Goal: Information Seeking & Learning: Learn about a topic

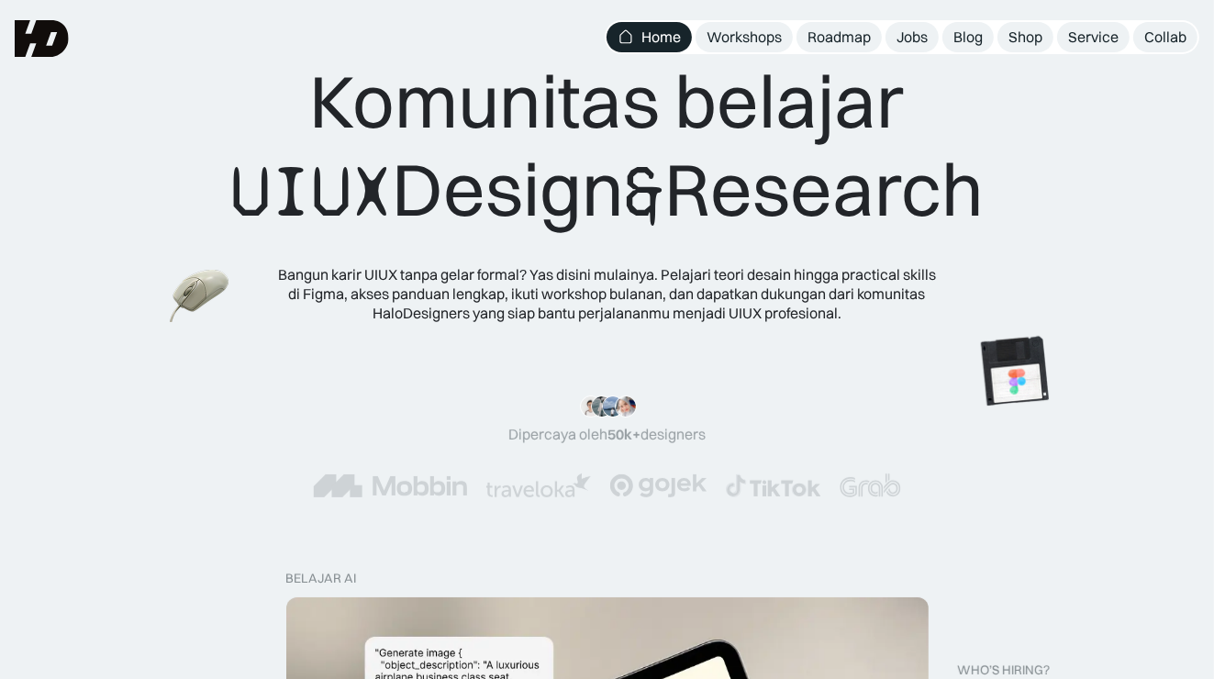
scroll to position [459, 0]
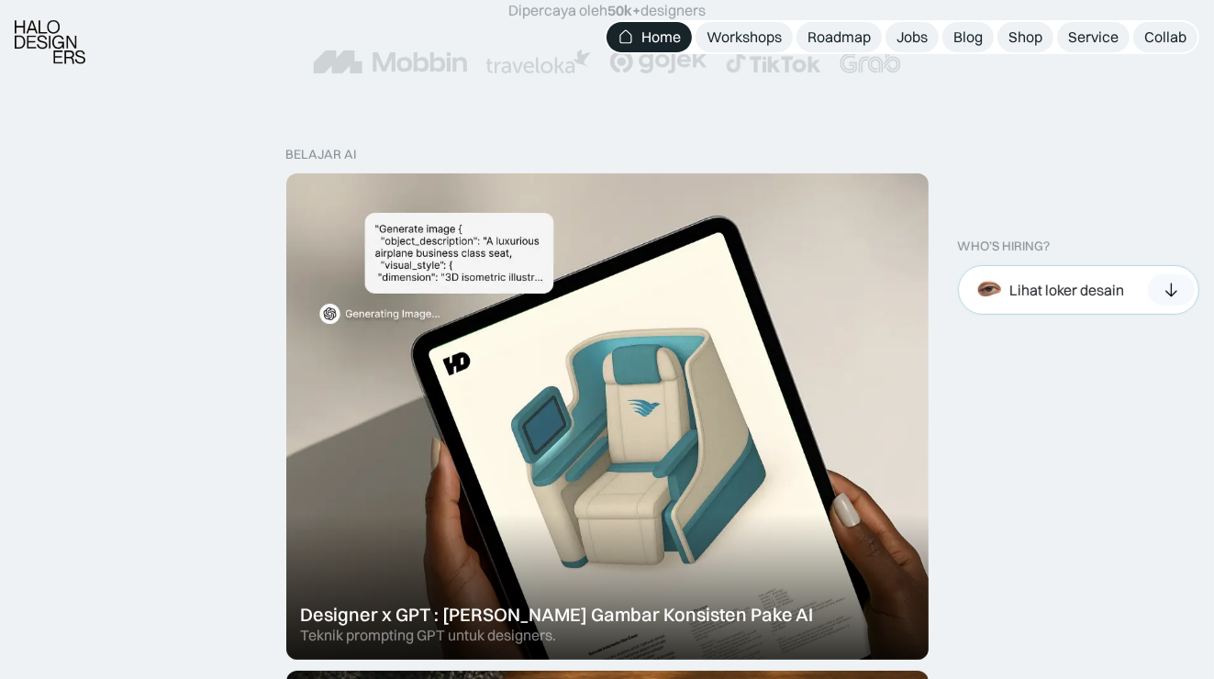
click at [1127, 301] on div "Lihat loker desain" at bounding box center [1079, 290] width 242 height 50
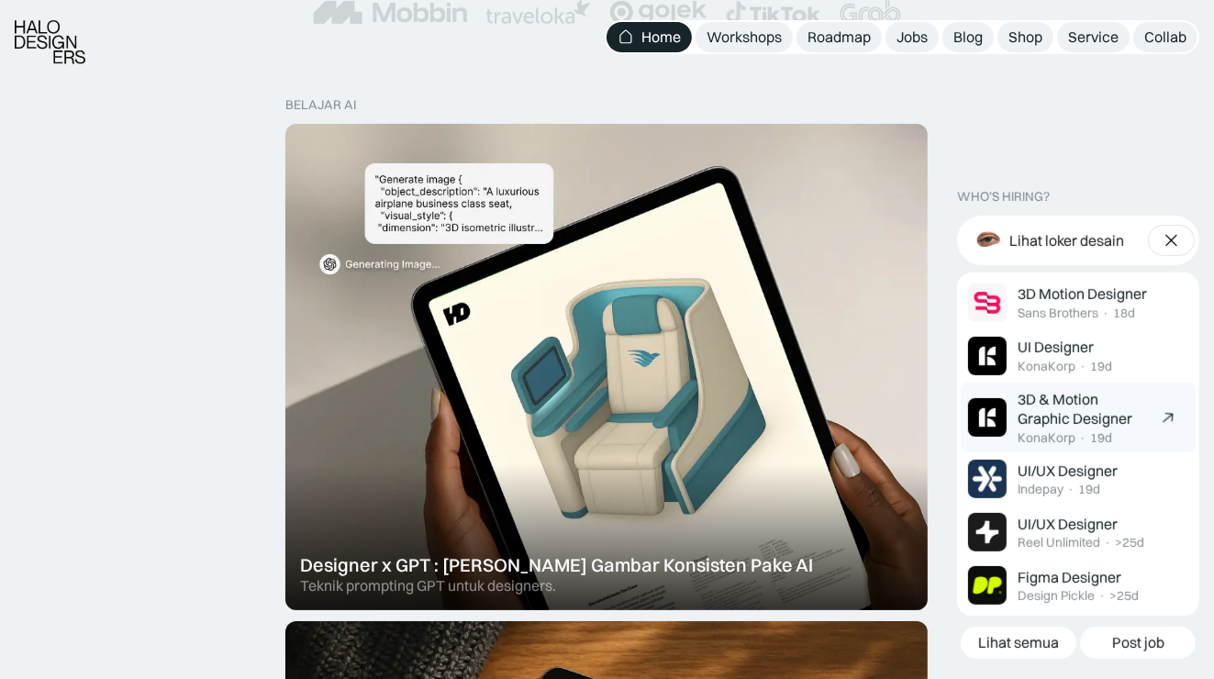
scroll to position [550, 0]
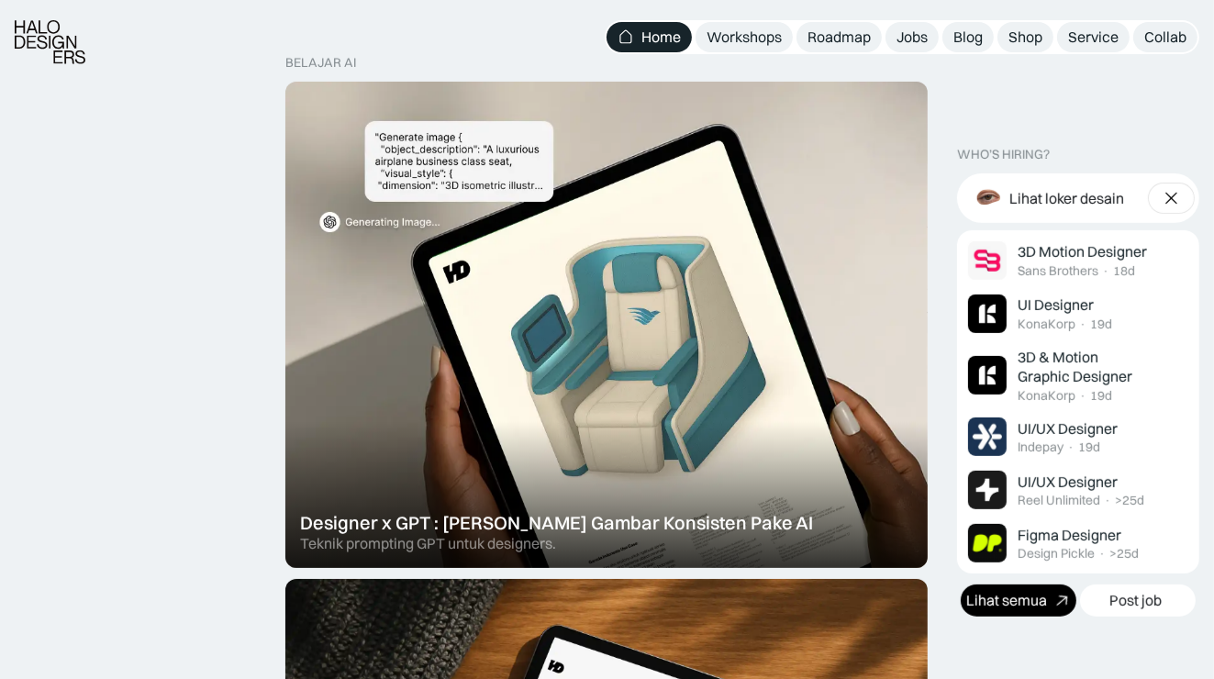
click at [1039, 606] on div "Lihat semua" at bounding box center [1006, 600] width 81 height 19
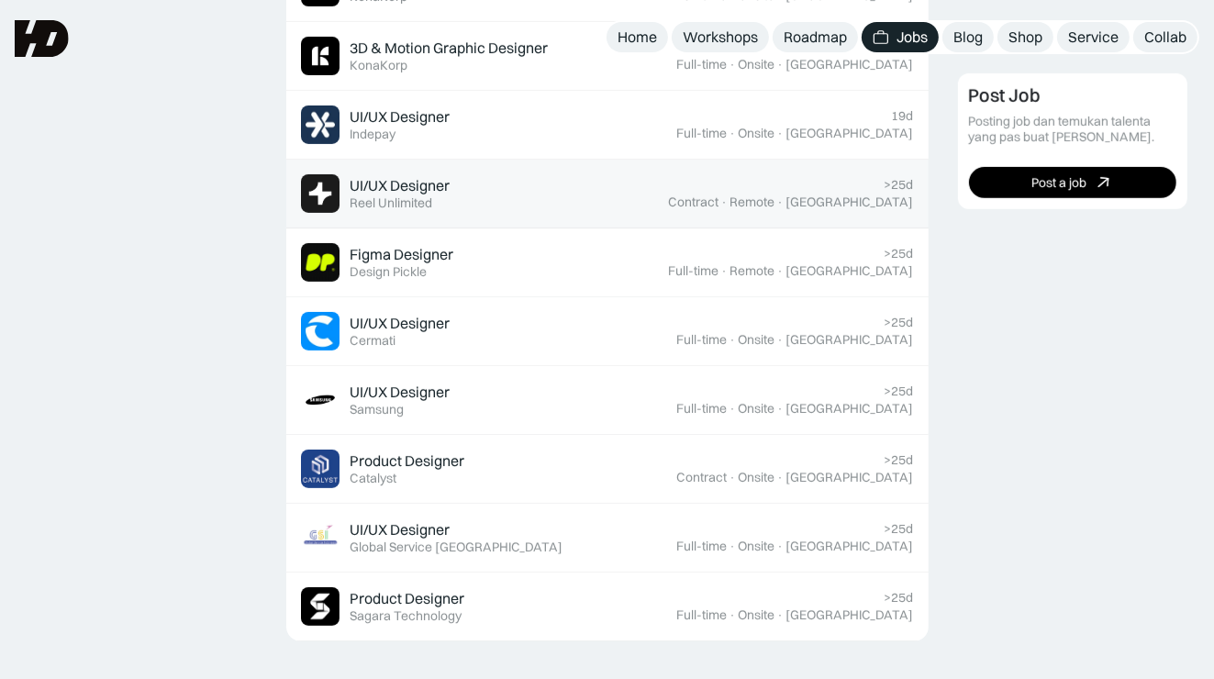
scroll to position [642, 0]
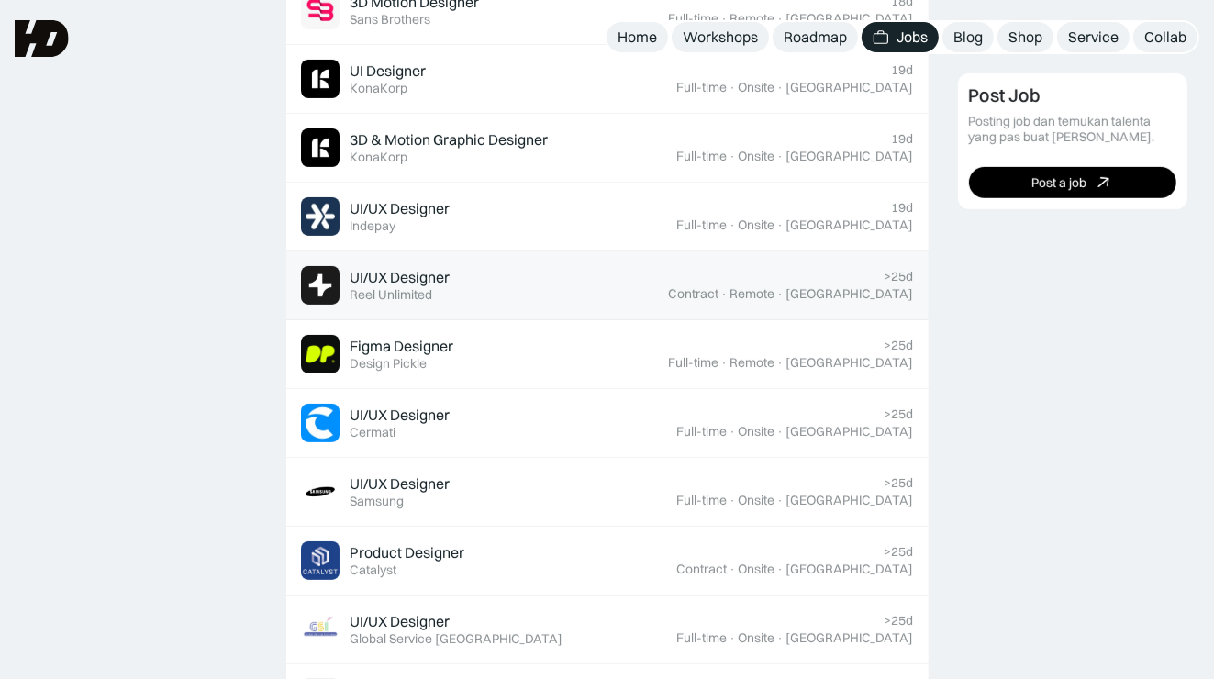
click at [528, 267] on div "UI/UX Designer Featured Reel Unlimited" at bounding box center [485, 285] width 368 height 39
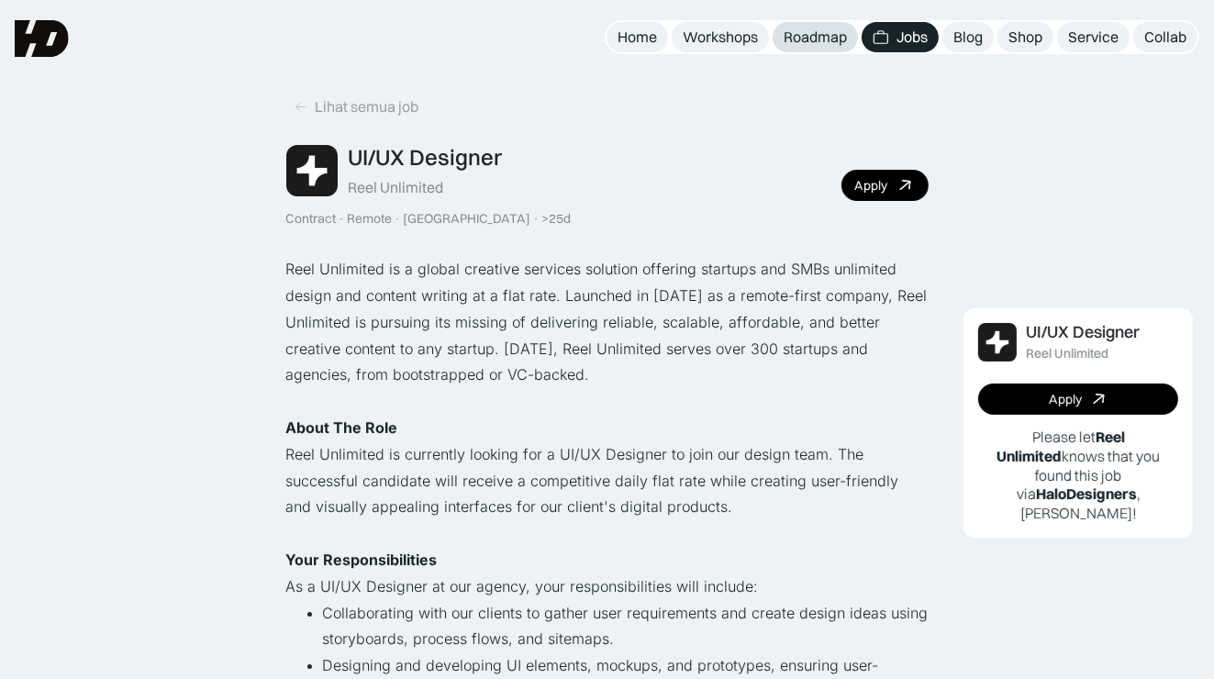
click at [819, 41] on div "Roadmap" at bounding box center [814, 37] width 63 height 19
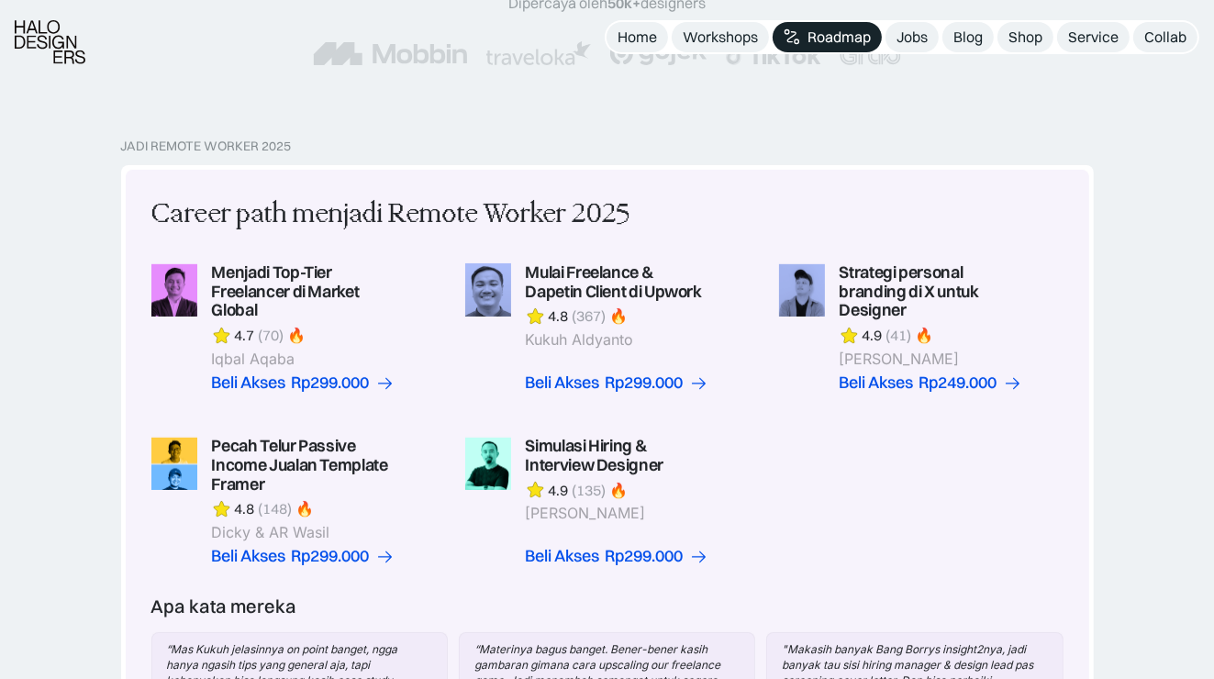
scroll to position [367, 0]
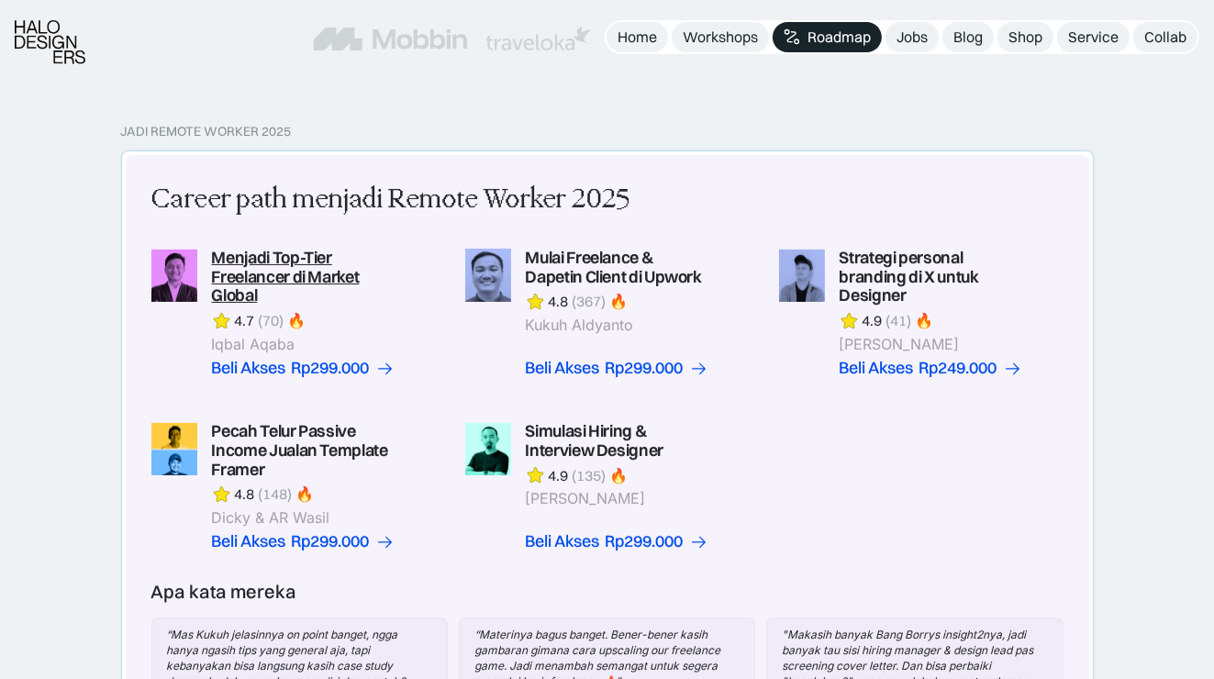
click at [356, 281] on link at bounding box center [293, 313] width 284 height 129
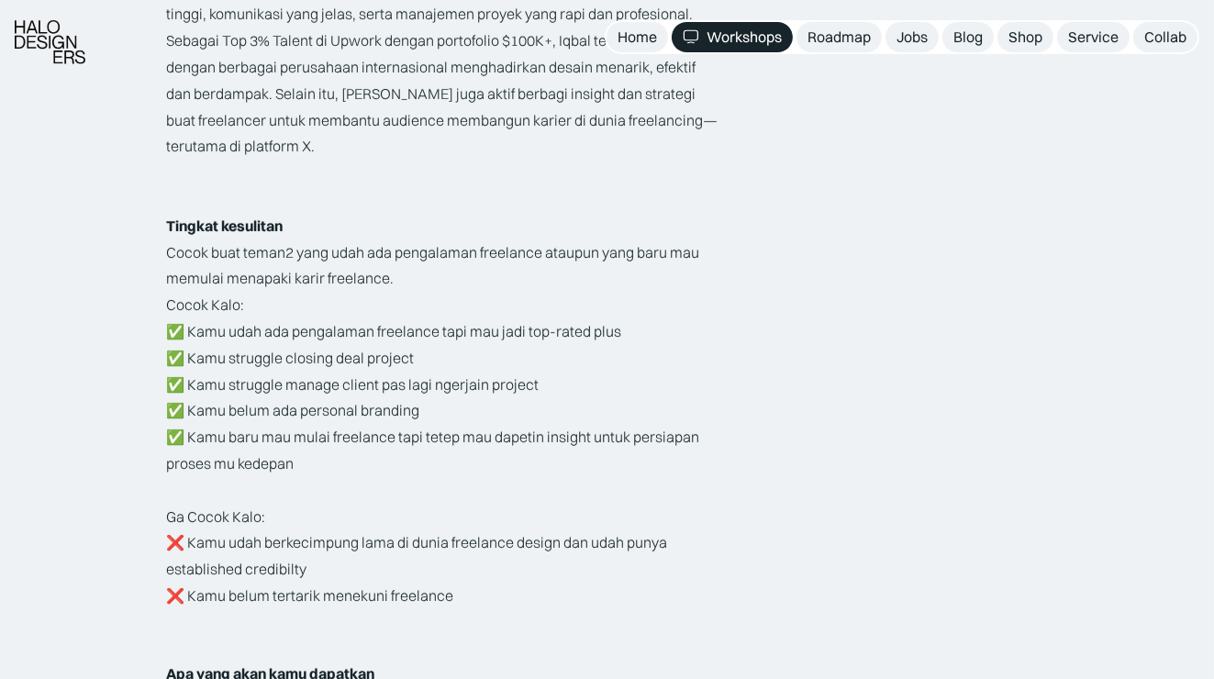
scroll to position [3119, 0]
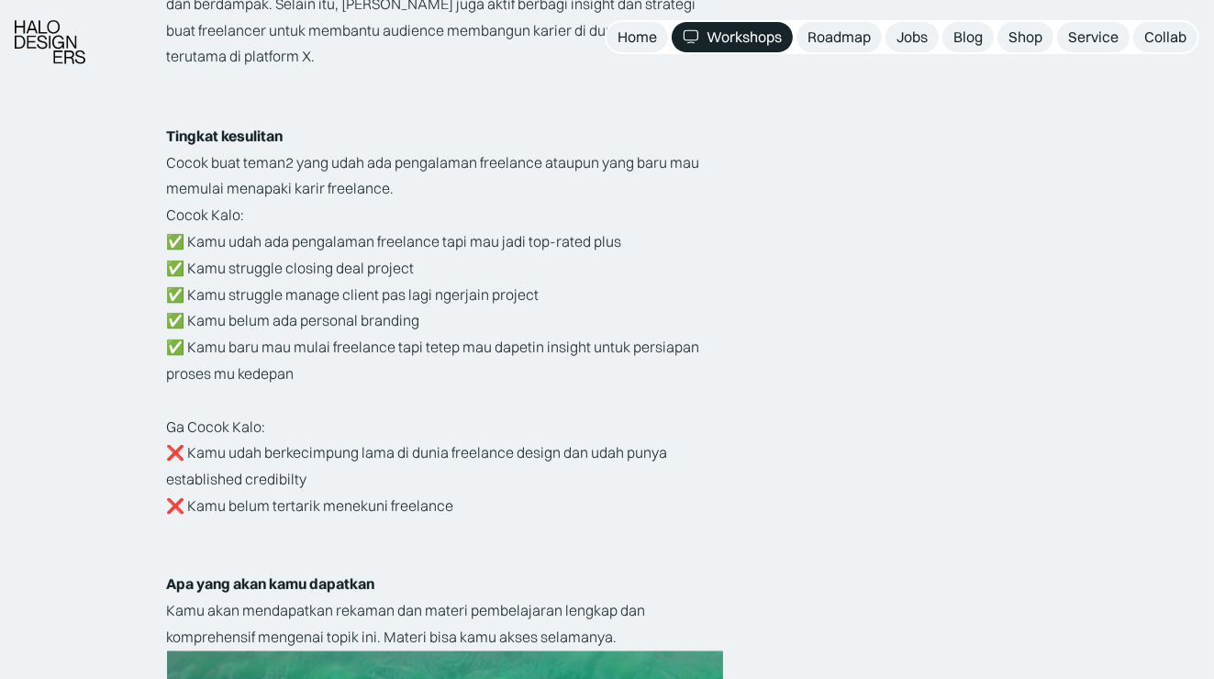
click at [433, 256] on p "Cocok Kalo: ✅ Kamu udah ada pengalaman freelance tapi mau jadi top-rated plus ✅…" at bounding box center [445, 359] width 556 height 317
click at [433, 248] on p "Cocok Kalo: ✅ Kamu udah ada pengalaman freelance tapi mau jadi top-rated plus ✅…" at bounding box center [445, 359] width 556 height 317
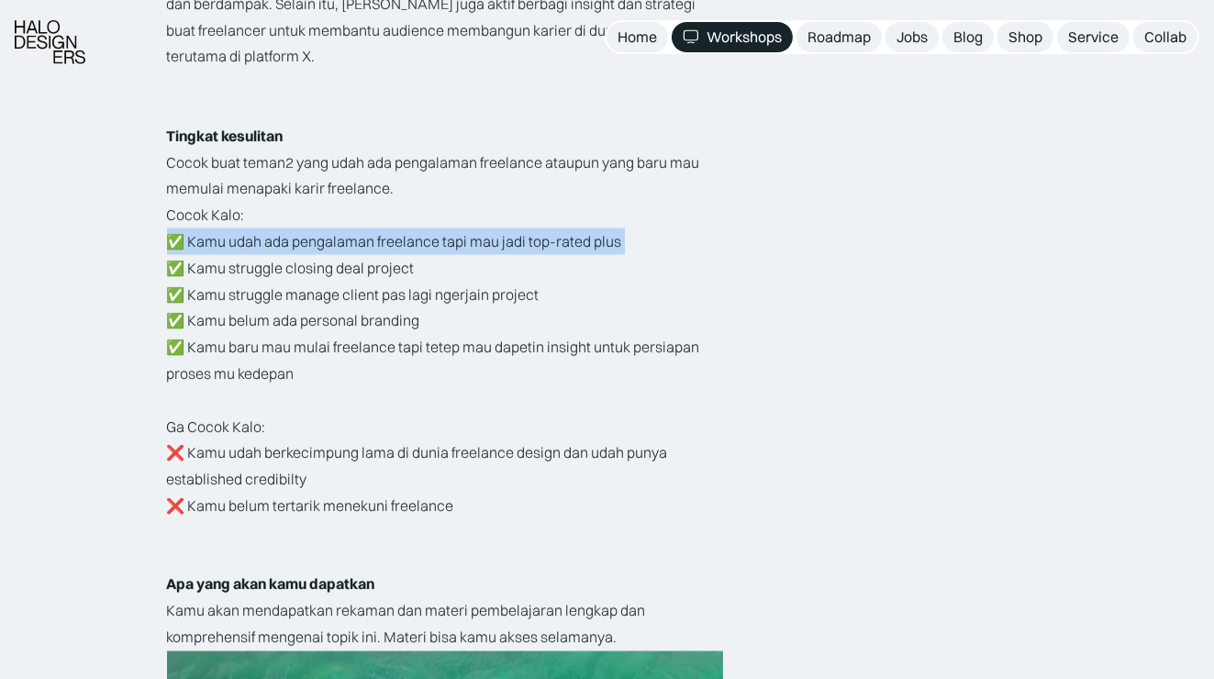
click at [433, 248] on p "Cocok Kalo: ✅ Kamu udah ada pengalaman freelance tapi mau jadi top-rated plus ✅…" at bounding box center [445, 359] width 556 height 317
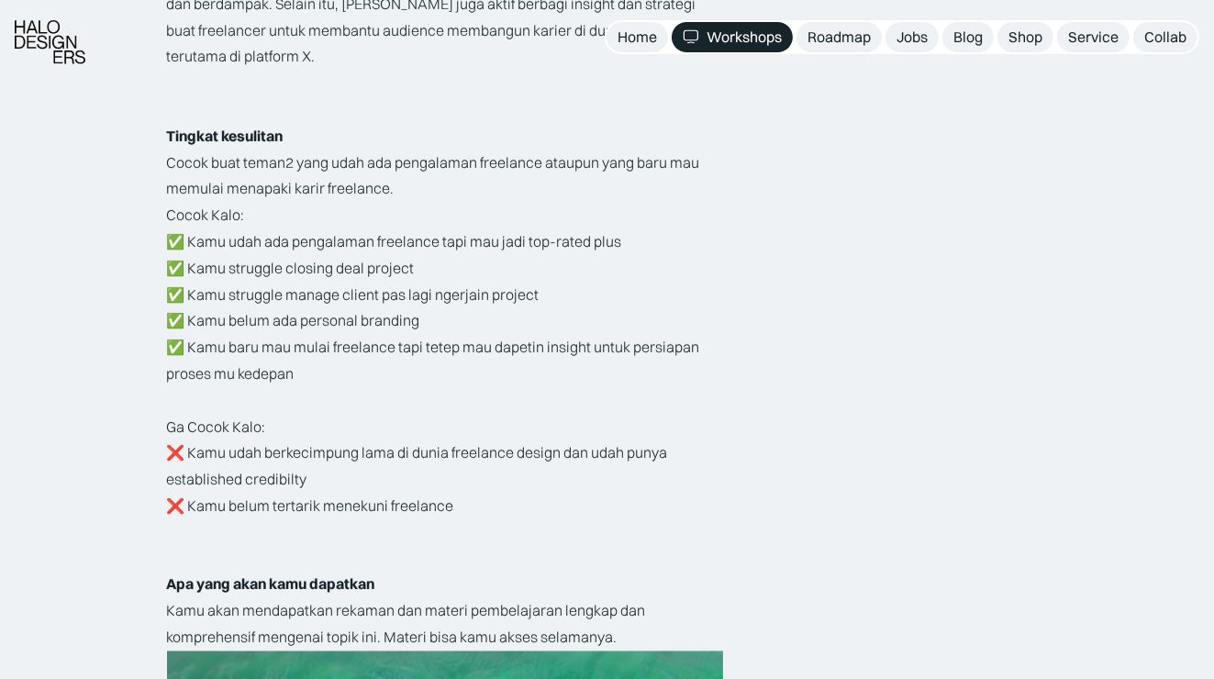
click at [377, 275] on p "Cocok Kalo: ✅ Kamu udah ada pengalaman freelance tapi mau jadi top-rated plus ✅…" at bounding box center [445, 359] width 556 height 317
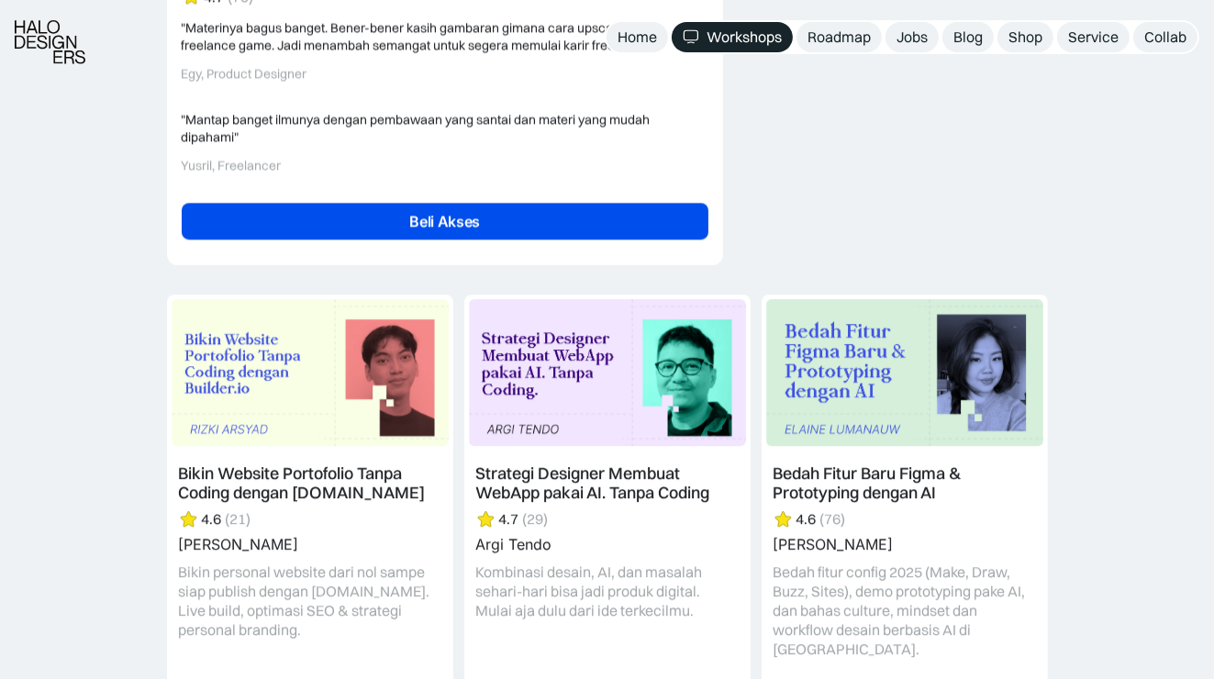
scroll to position [4862, 0]
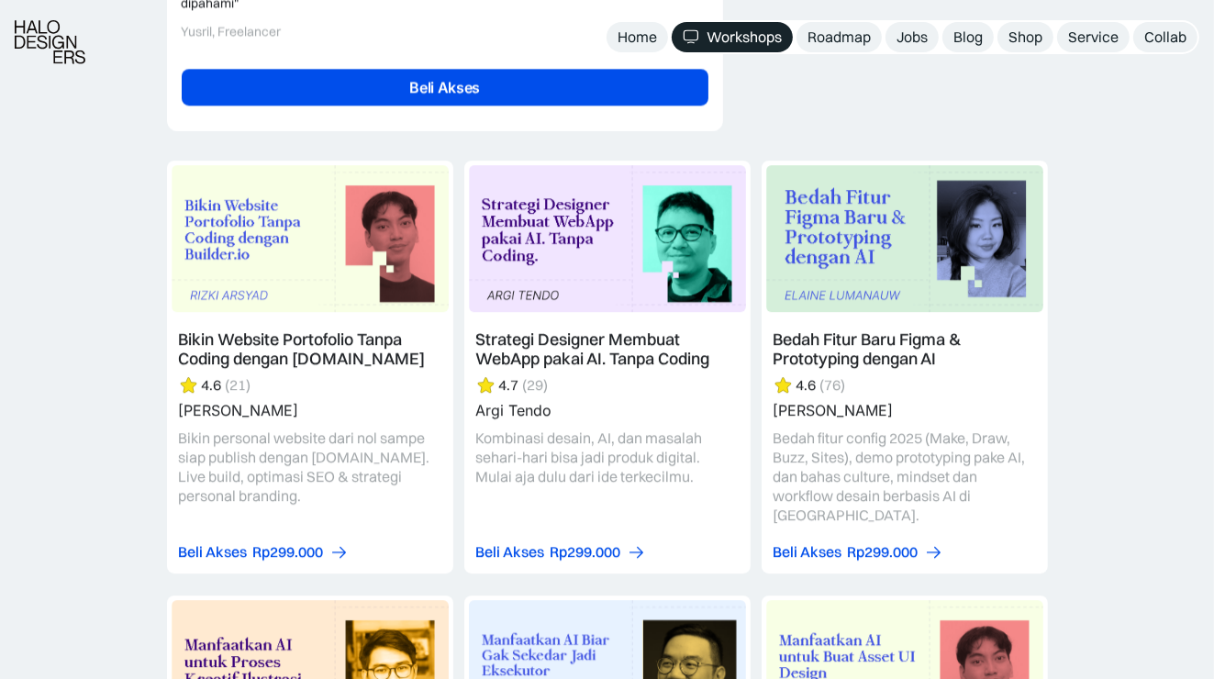
click at [711, 31] on div "Workshops" at bounding box center [743, 37] width 75 height 19
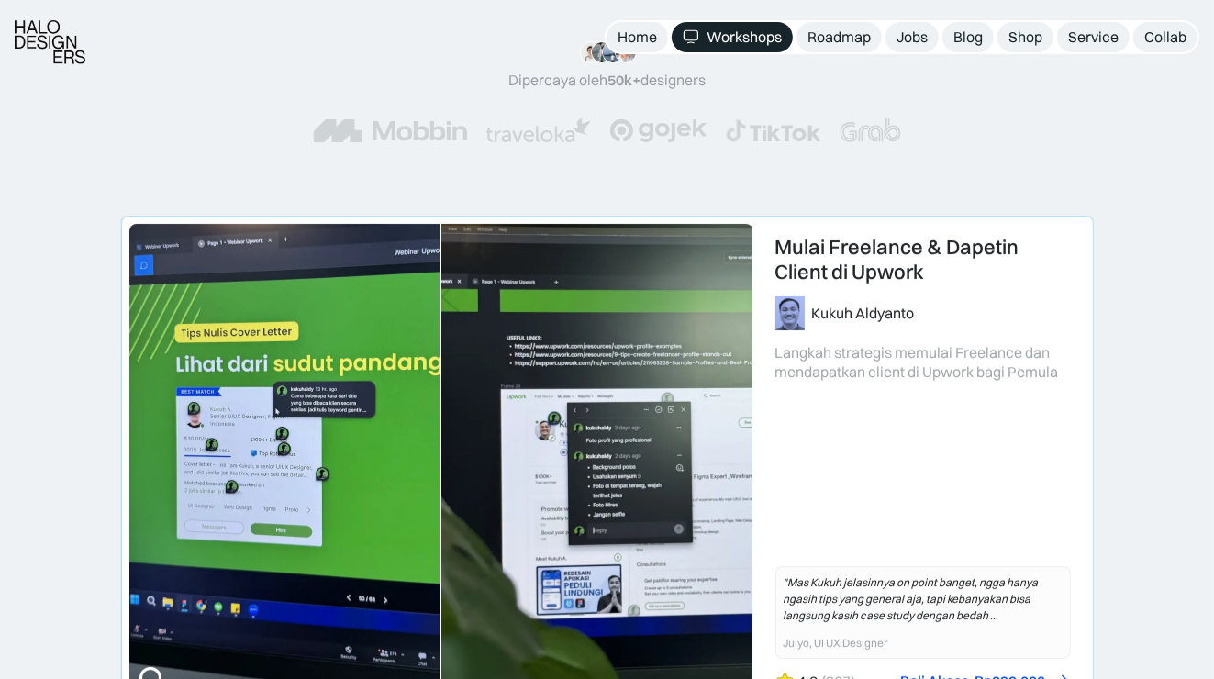
scroll to position [367, 0]
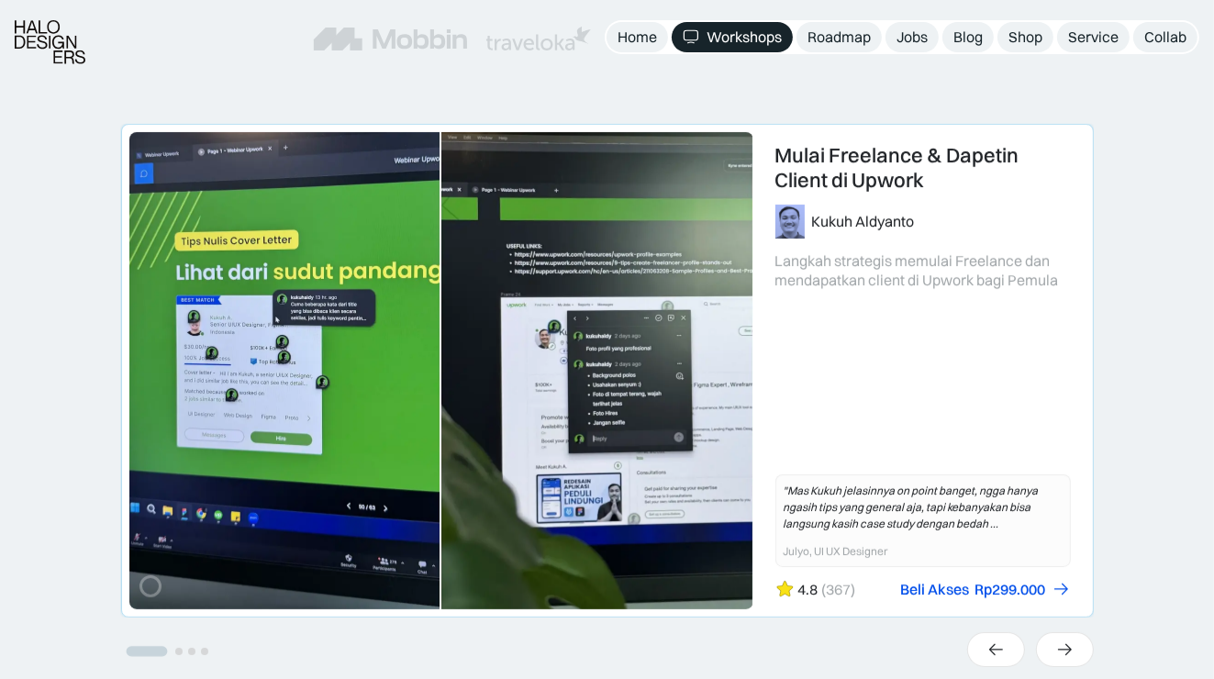
click at [869, 182] on link "1 of 4" at bounding box center [607, 371] width 971 height 492
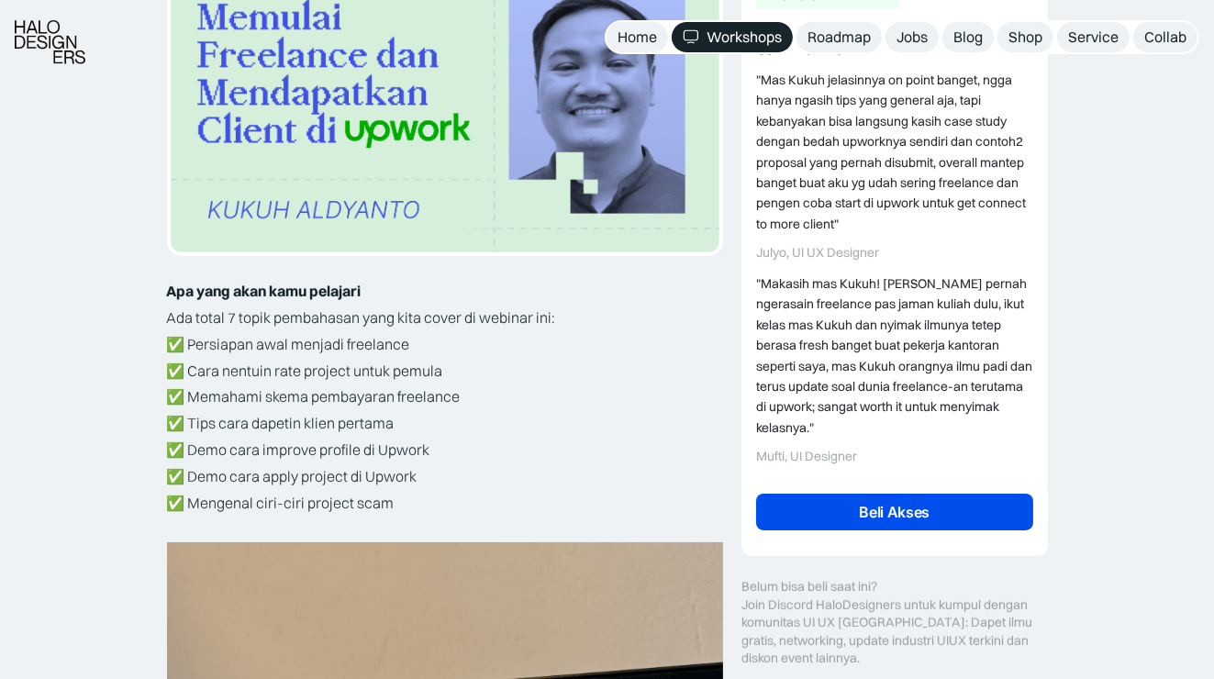
scroll to position [459, 0]
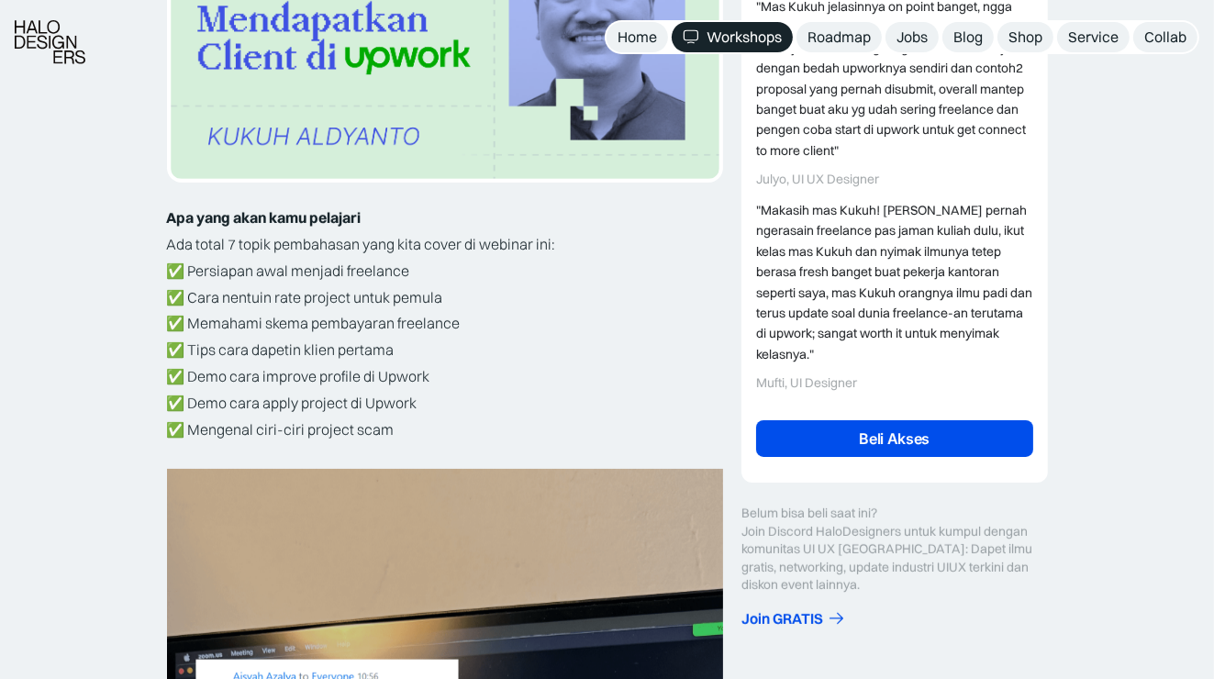
click at [393, 300] on p "✅ Persiapan awal menjadi freelance ✅ Cara nentuin rate project untuk pemula ✅ M…" at bounding box center [445, 350] width 556 height 185
click at [335, 338] on p "✅ Persiapan awal menjadi freelance ✅ Cara nentuin rate project untuk pemula ✅ M…" at bounding box center [445, 350] width 556 height 185
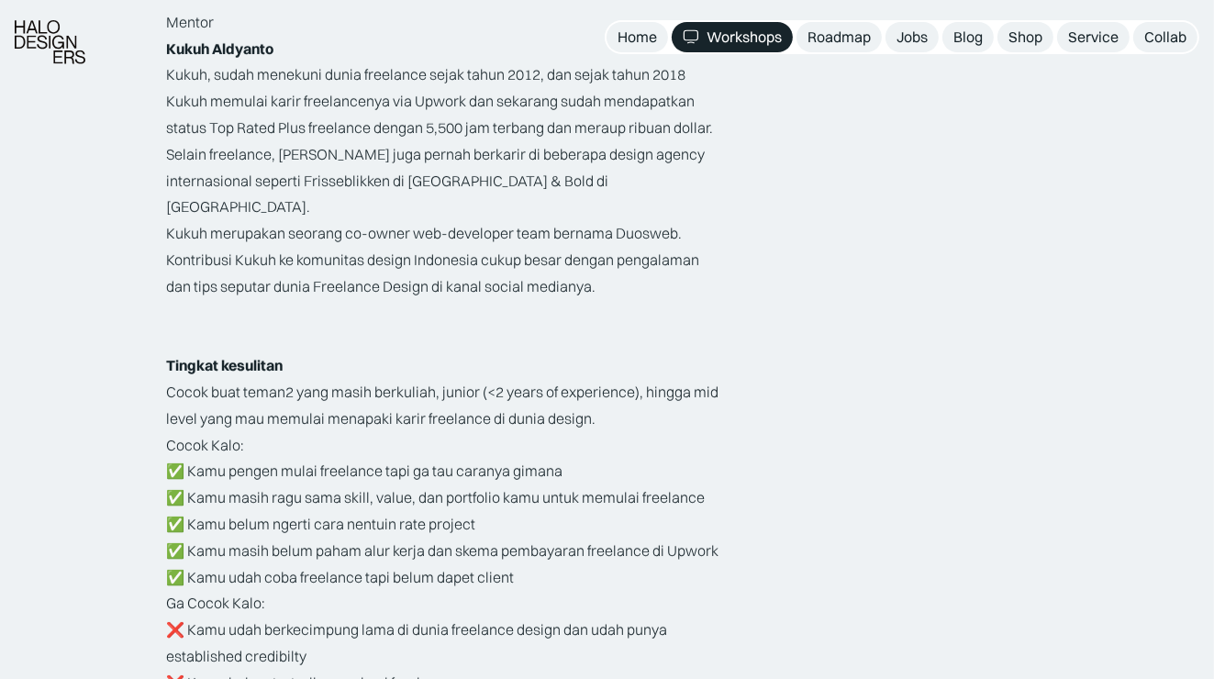
scroll to position [3027, 0]
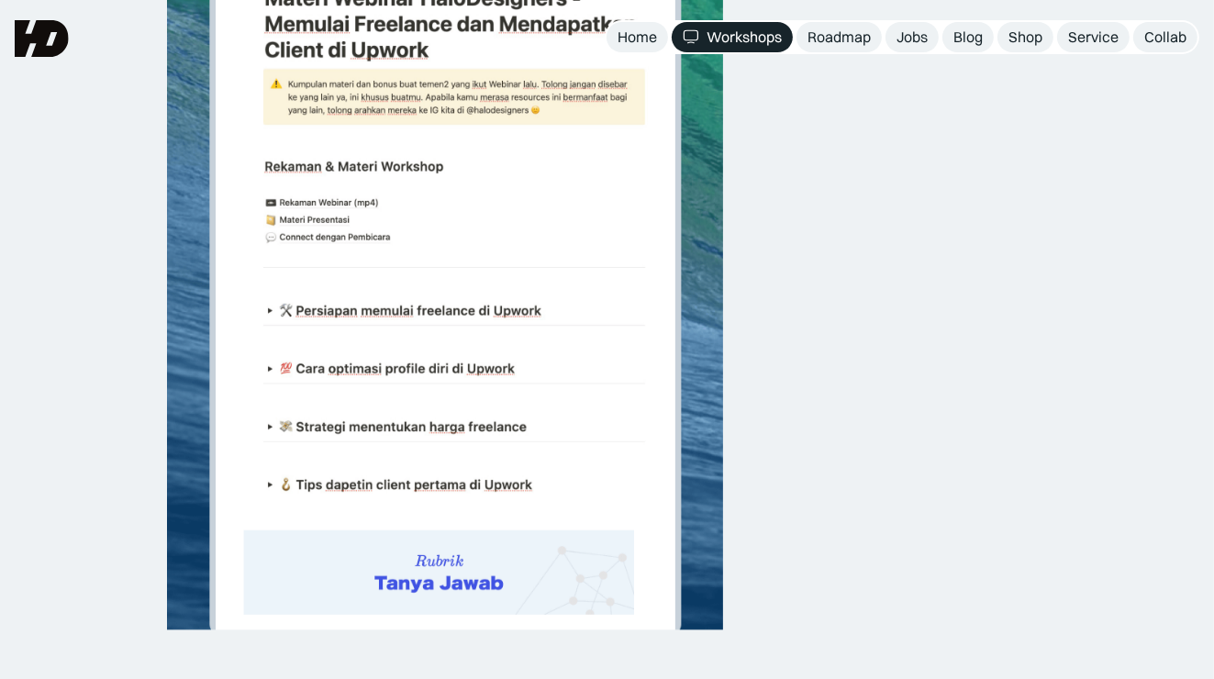
drag, startPoint x: 450, startPoint y: 363, endPoint x: 341, endPoint y: 286, distance: 133.6
click at [341, 286] on img at bounding box center [445, 220] width 556 height 817
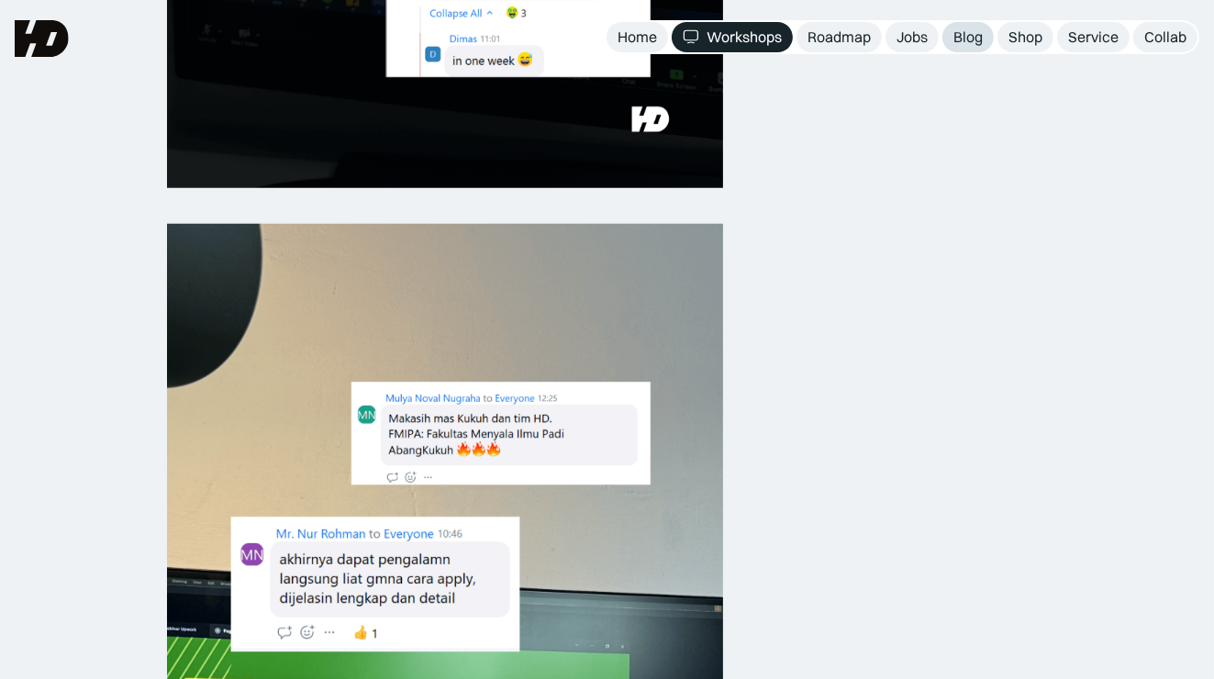
scroll to position [0, 0]
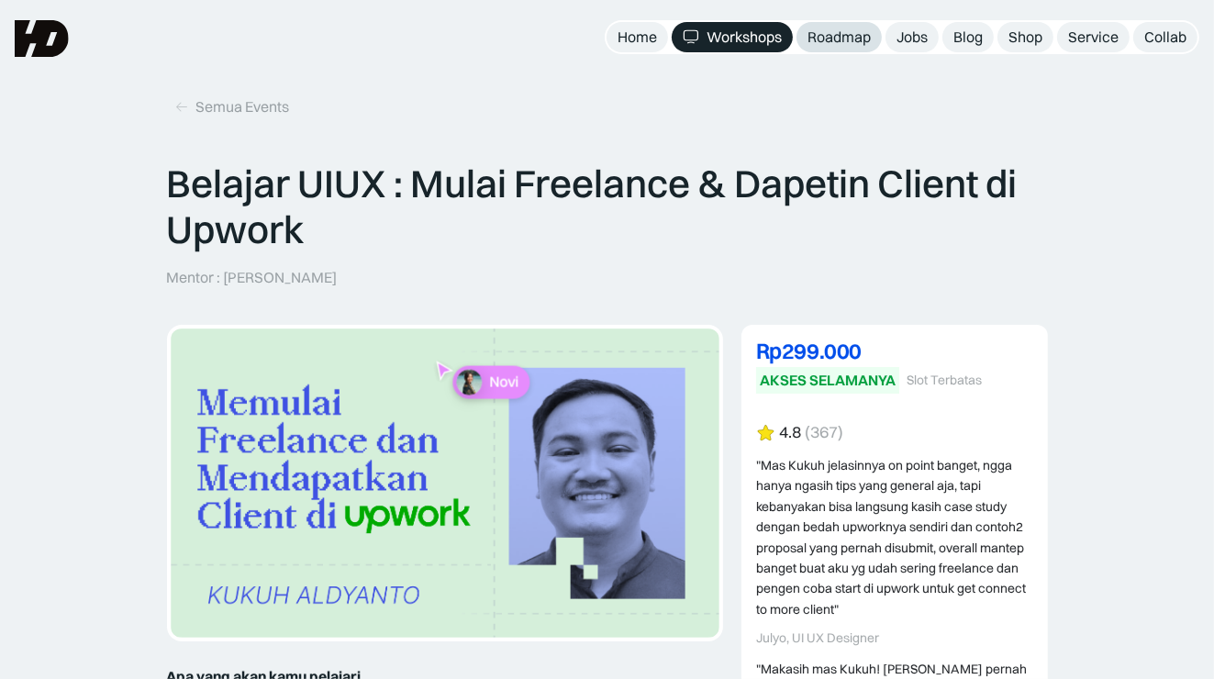
click at [827, 29] on div "Roadmap" at bounding box center [838, 37] width 63 height 19
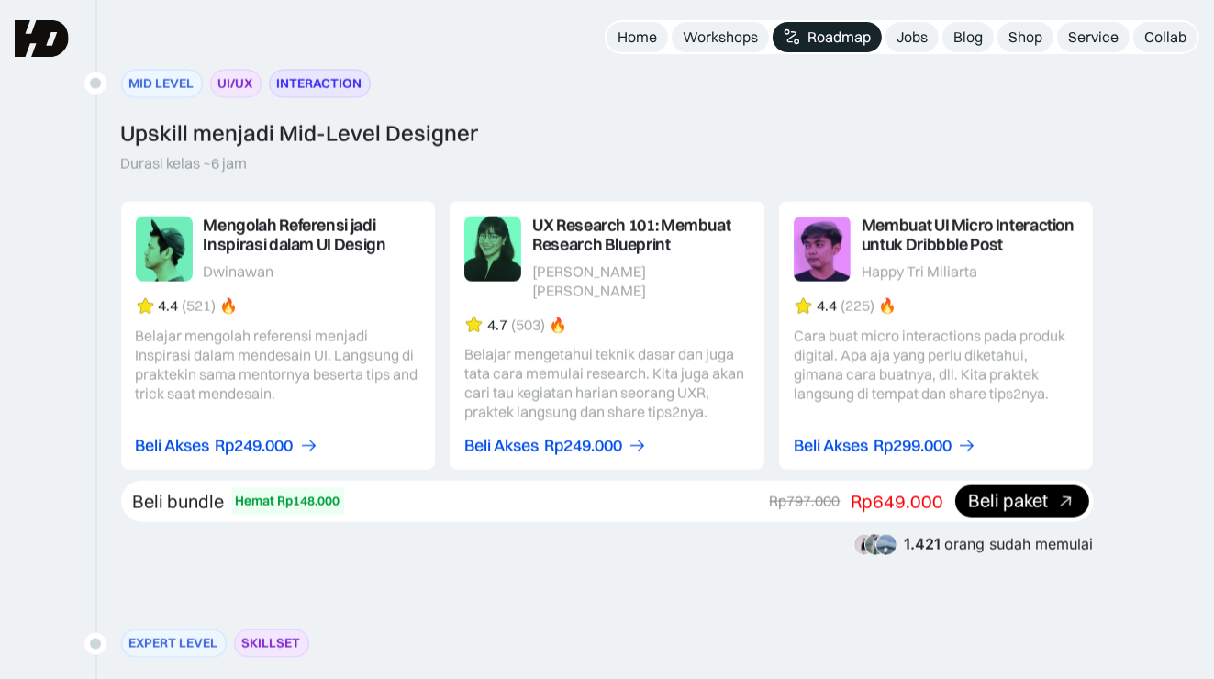
scroll to position [2385, 0]
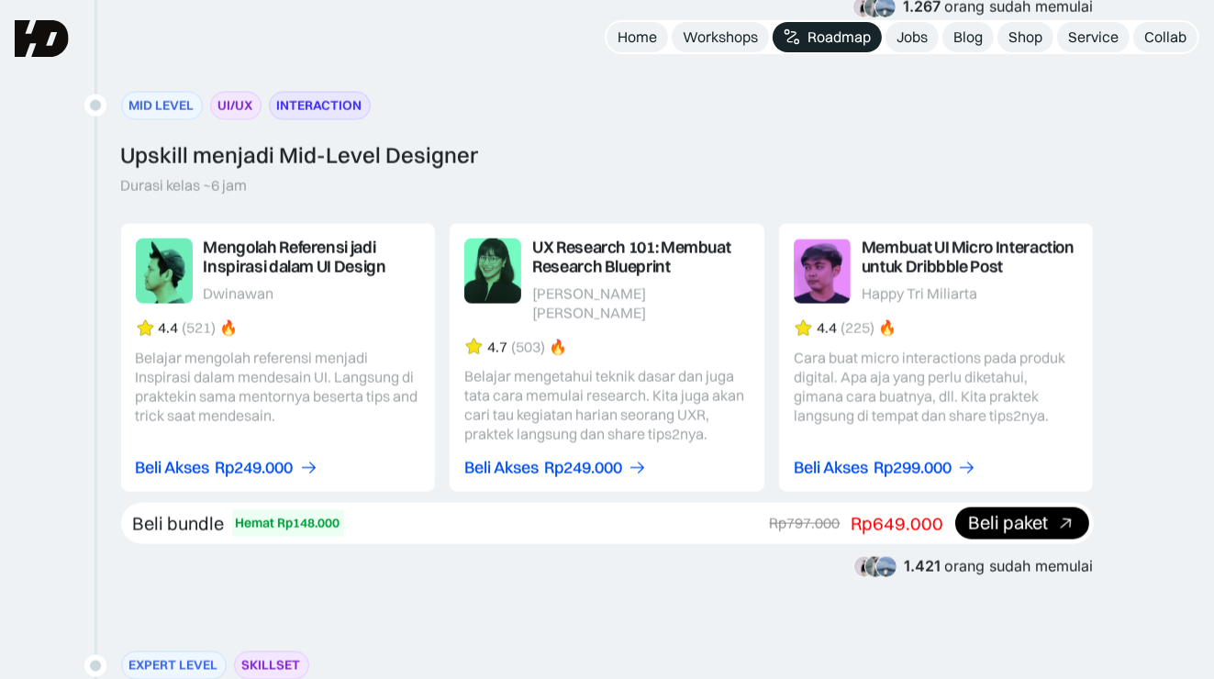
click at [227, 383] on link at bounding box center [278, 358] width 315 height 268
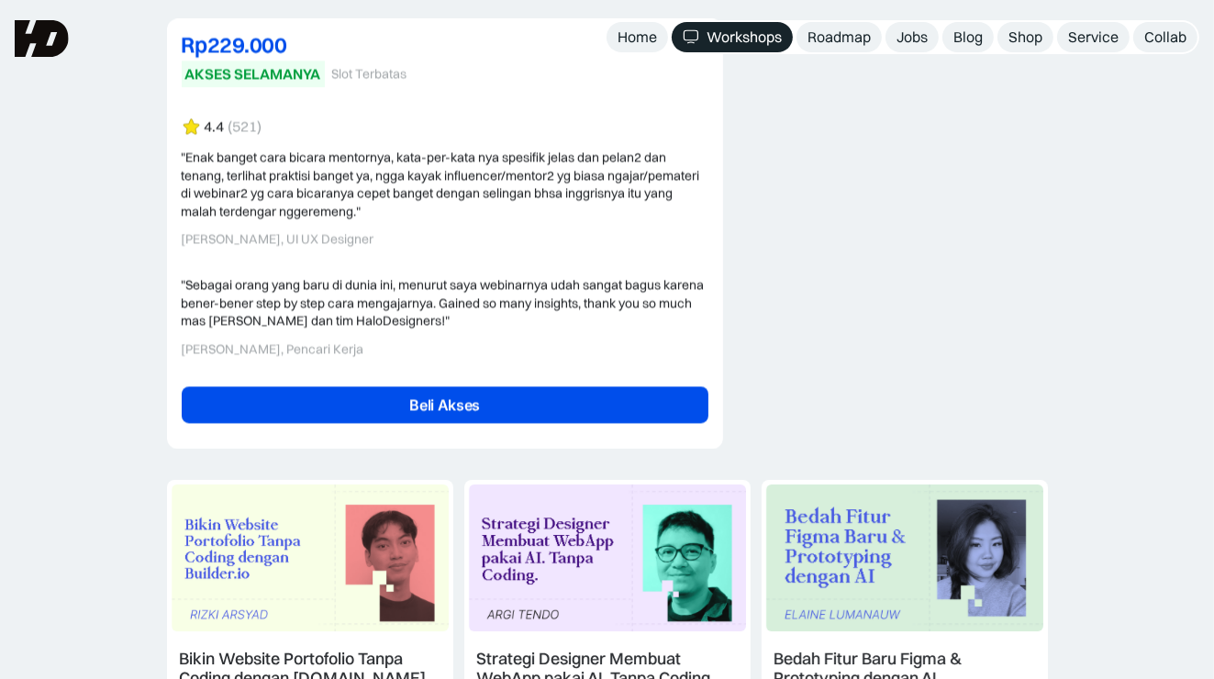
scroll to position [4220, 0]
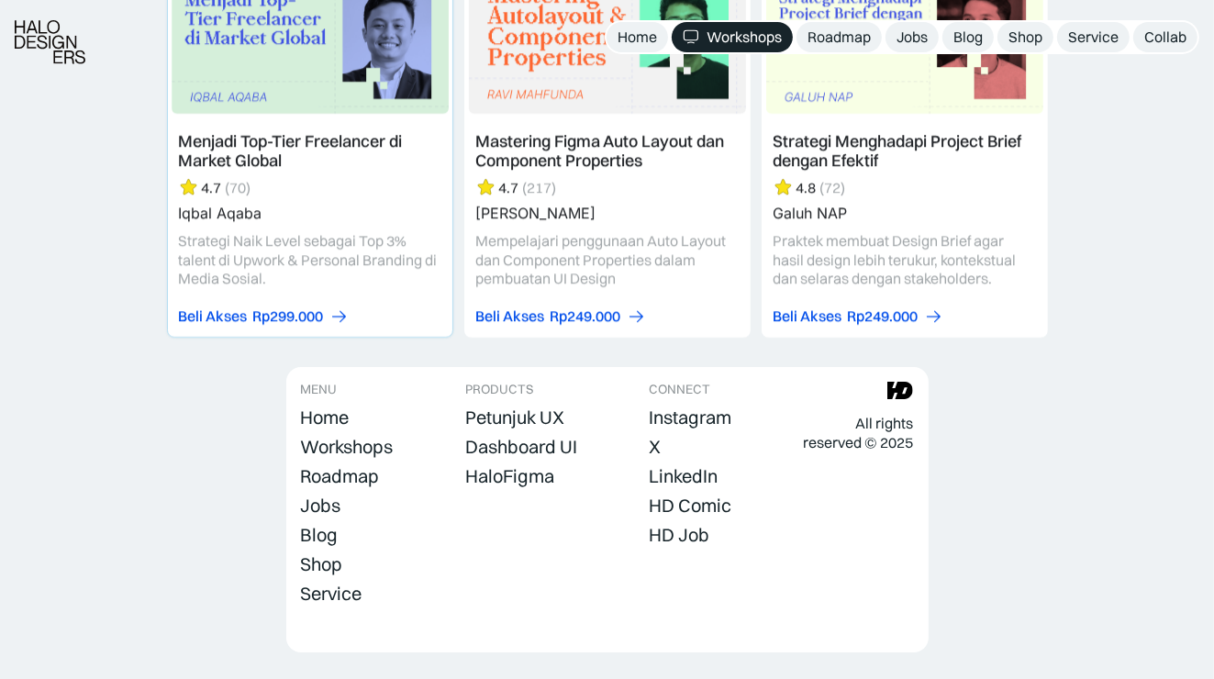
drag, startPoint x: 204, startPoint y: 327, endPoint x: 225, endPoint y: 132, distance: 195.6
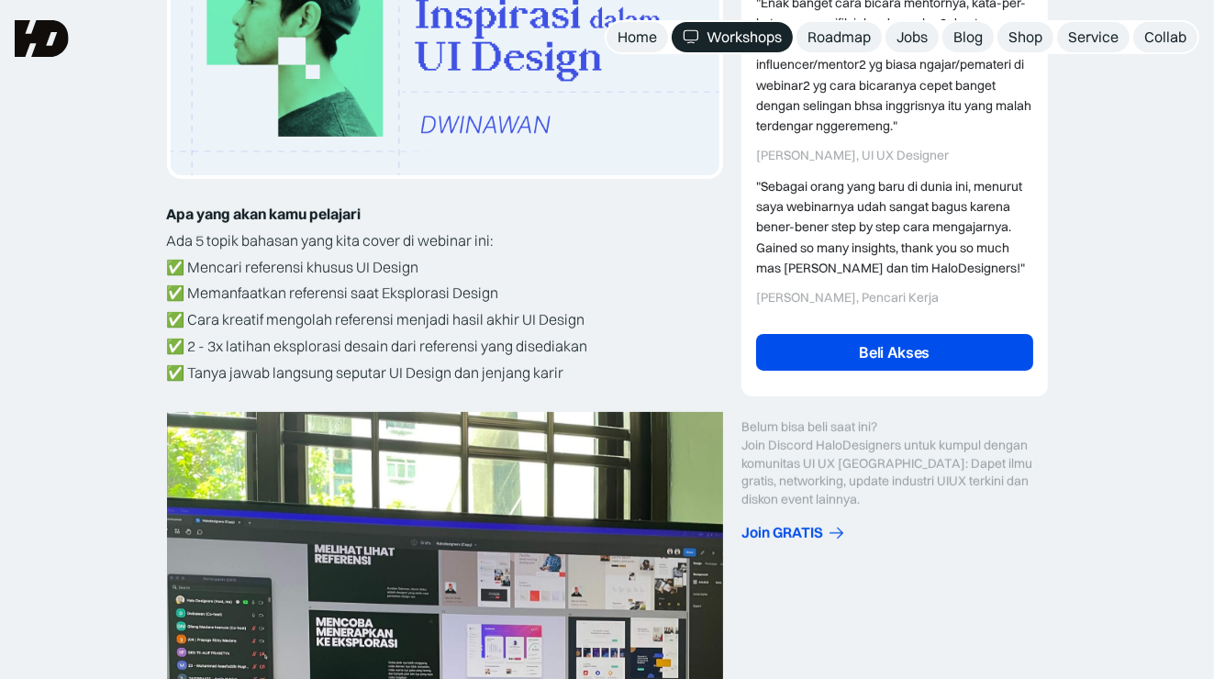
scroll to position [334, 0]
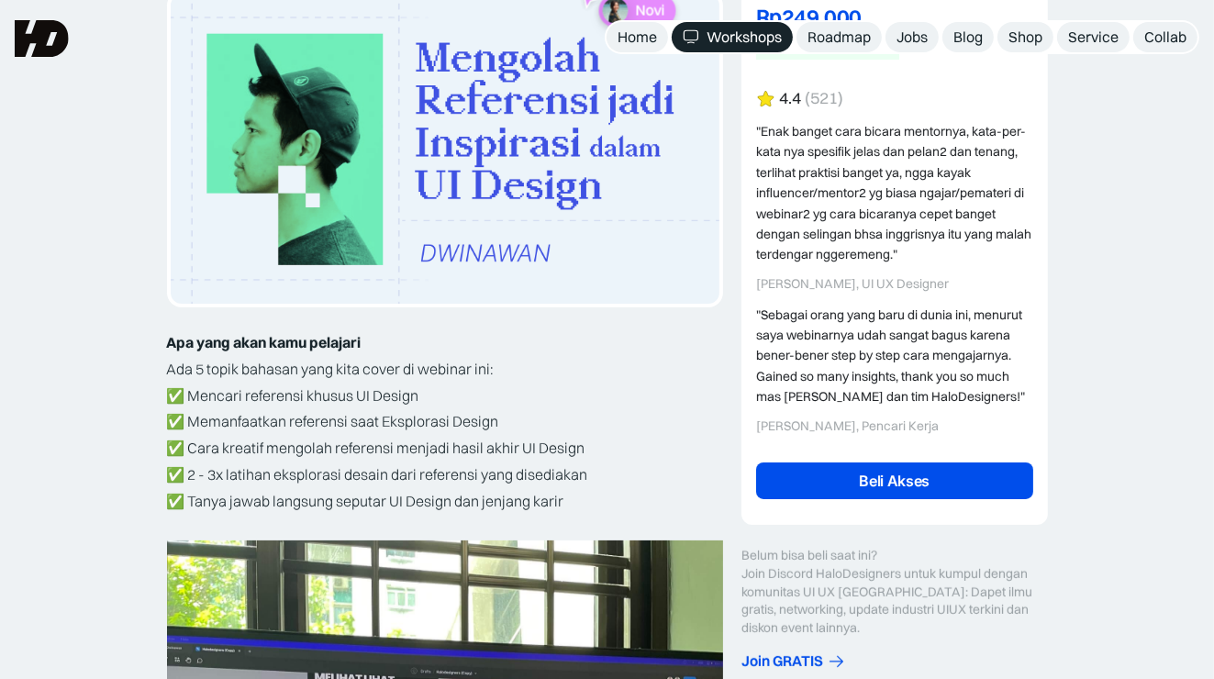
click at [766, 35] on div "Workshops" at bounding box center [743, 37] width 75 height 19
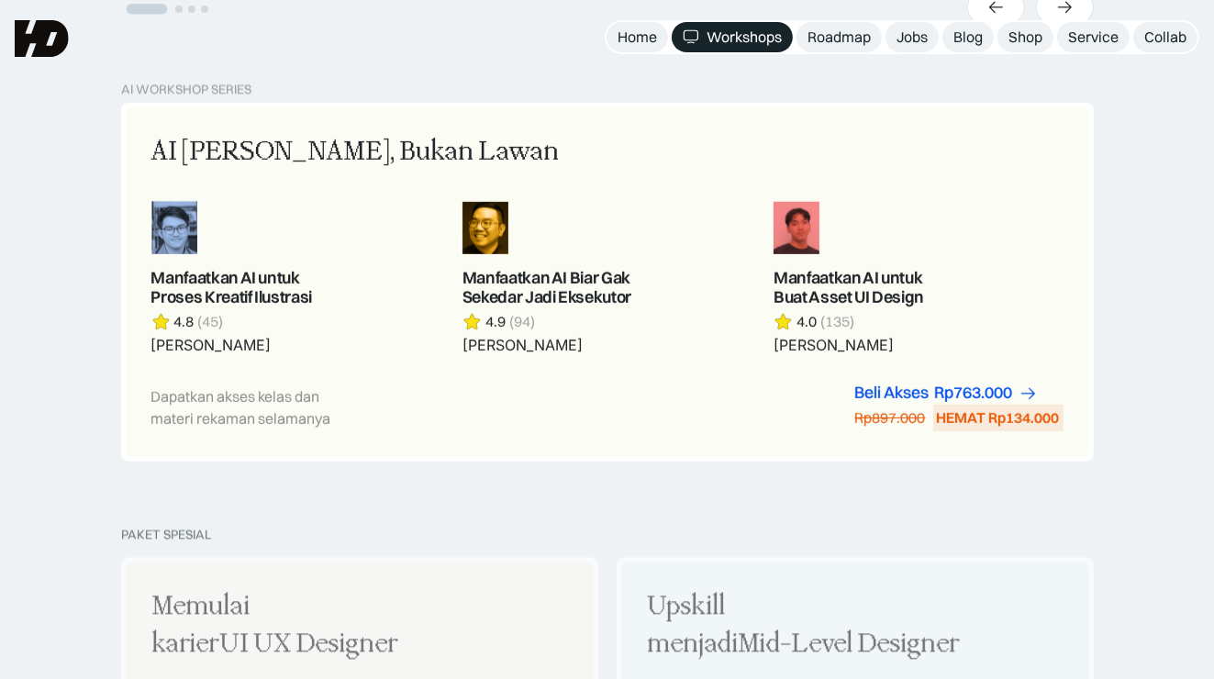
scroll to position [367, 0]
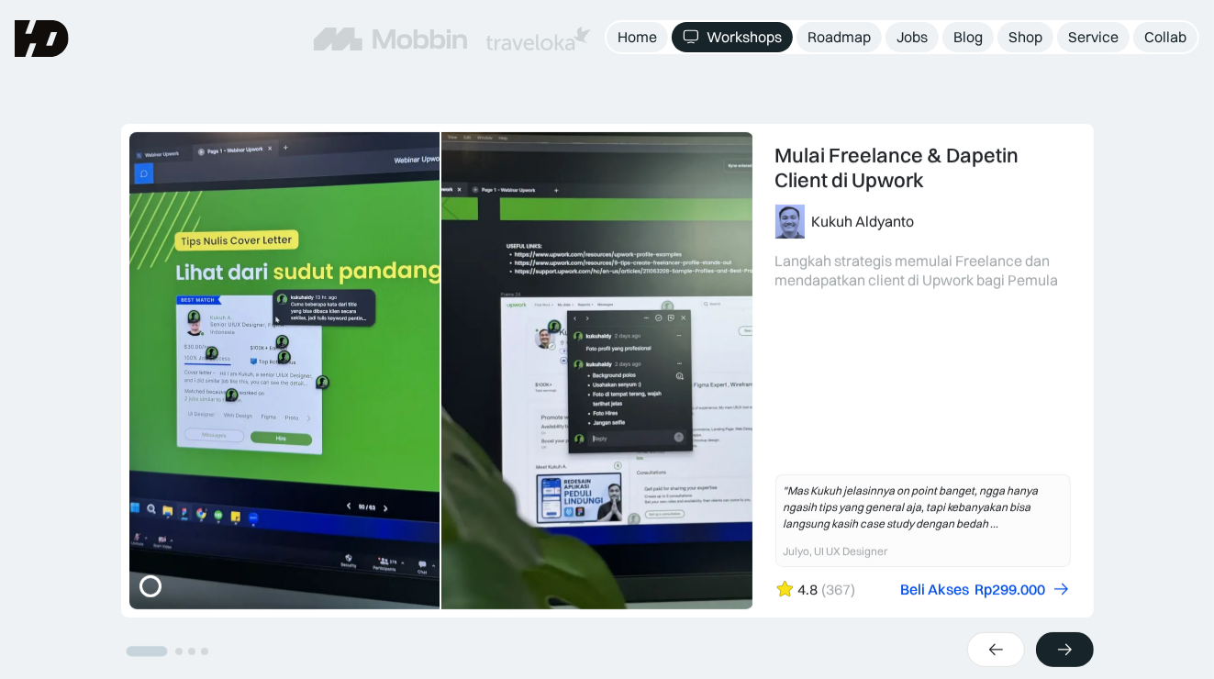
click at [1063, 659] on div at bounding box center [1065, 649] width 58 height 35
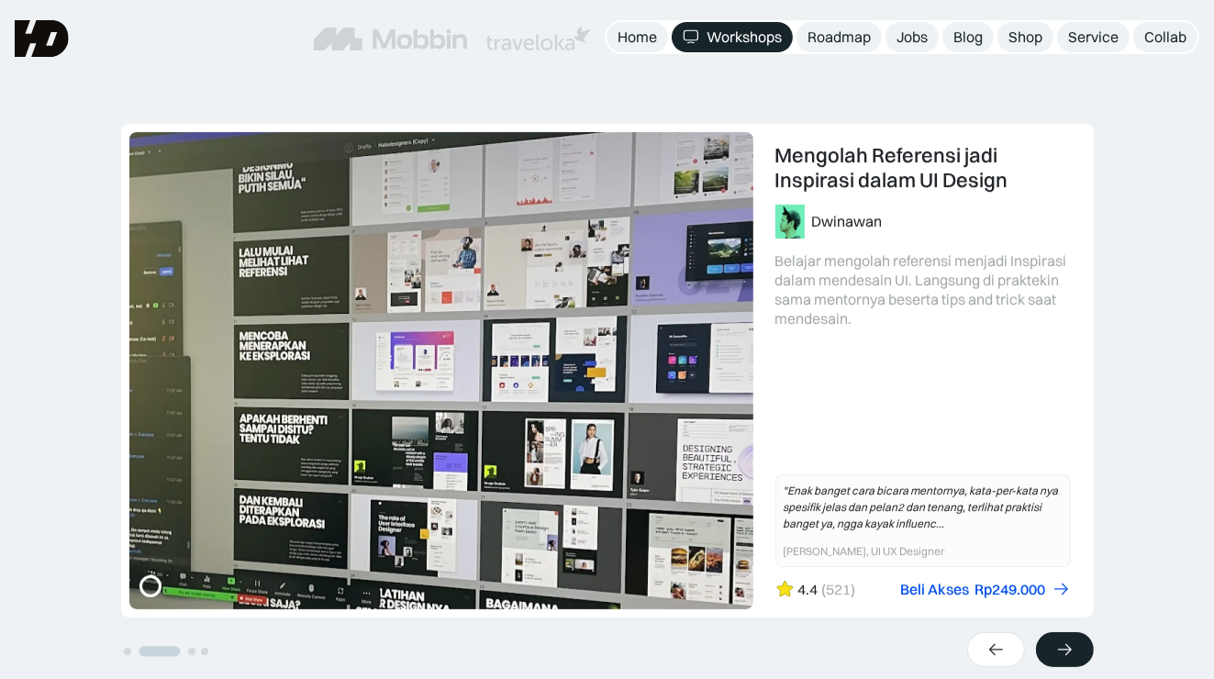
click at [1065, 659] on div at bounding box center [1065, 649] width 58 height 35
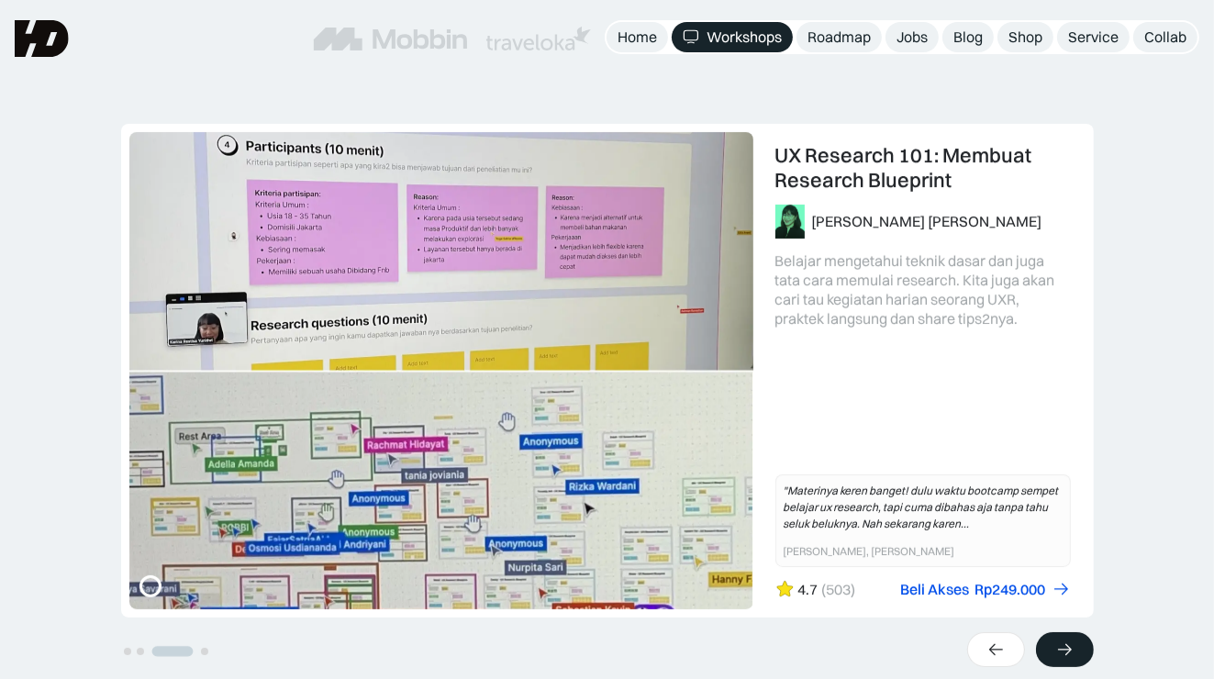
click at [1066, 659] on div at bounding box center [1065, 649] width 58 height 35
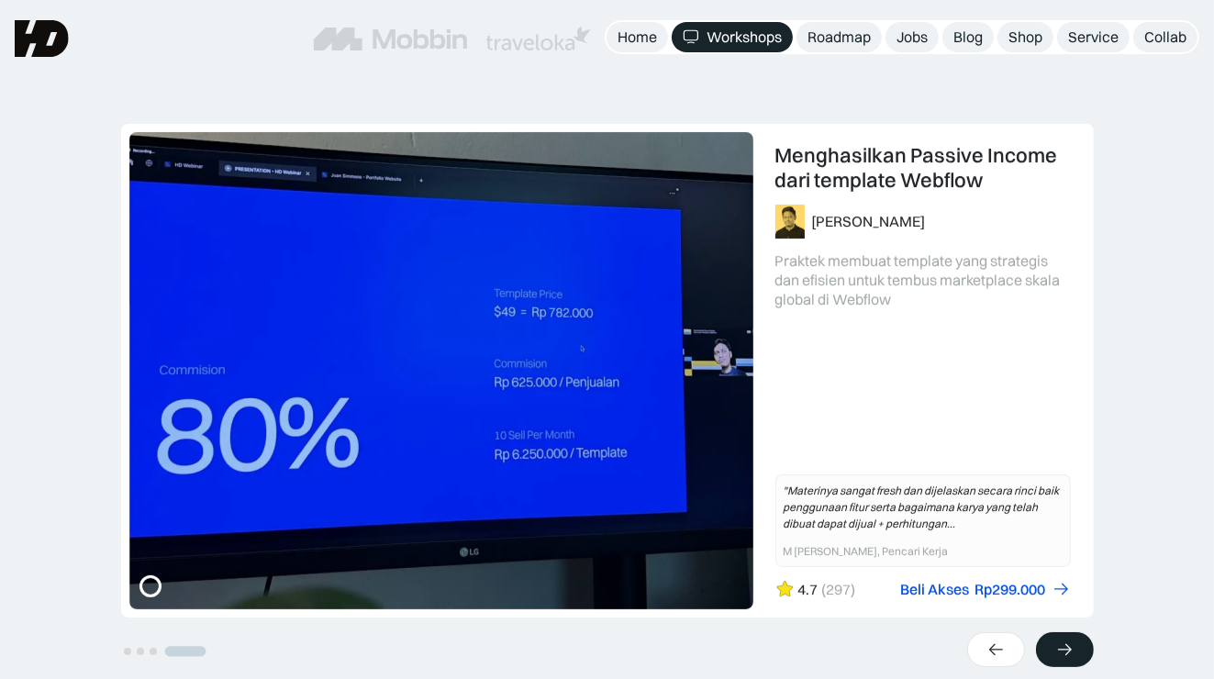
click at [1066, 659] on div at bounding box center [1065, 649] width 58 height 35
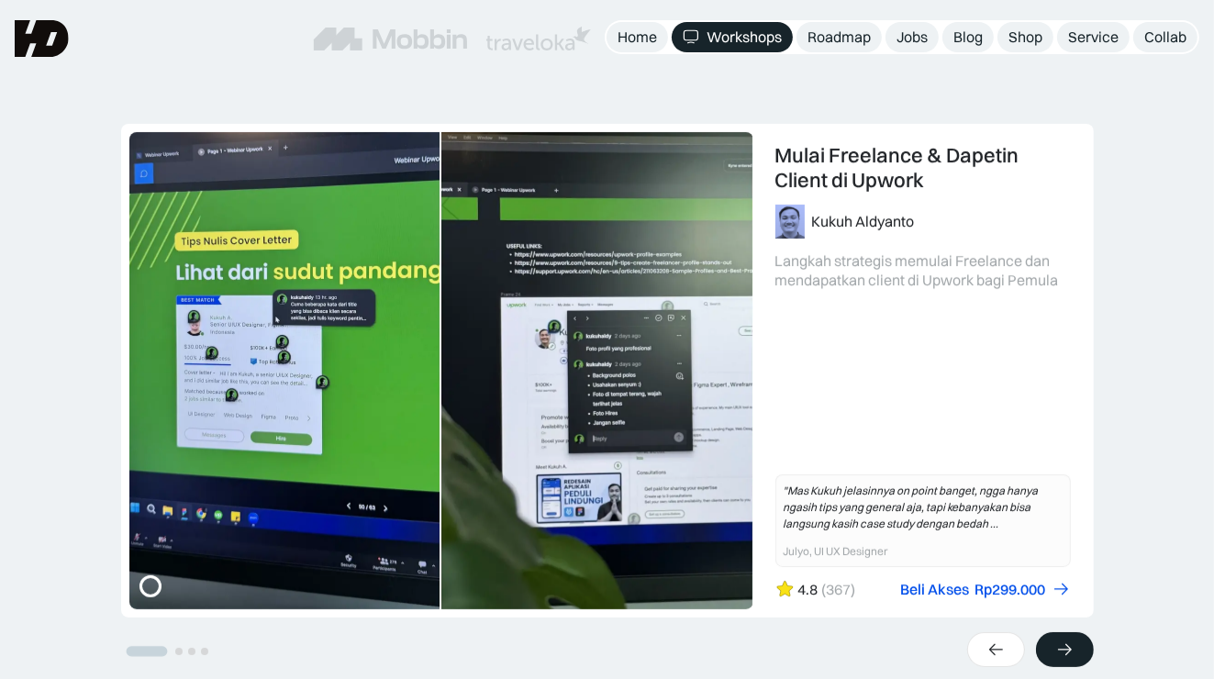
click at [1066, 659] on div at bounding box center [1065, 649] width 58 height 35
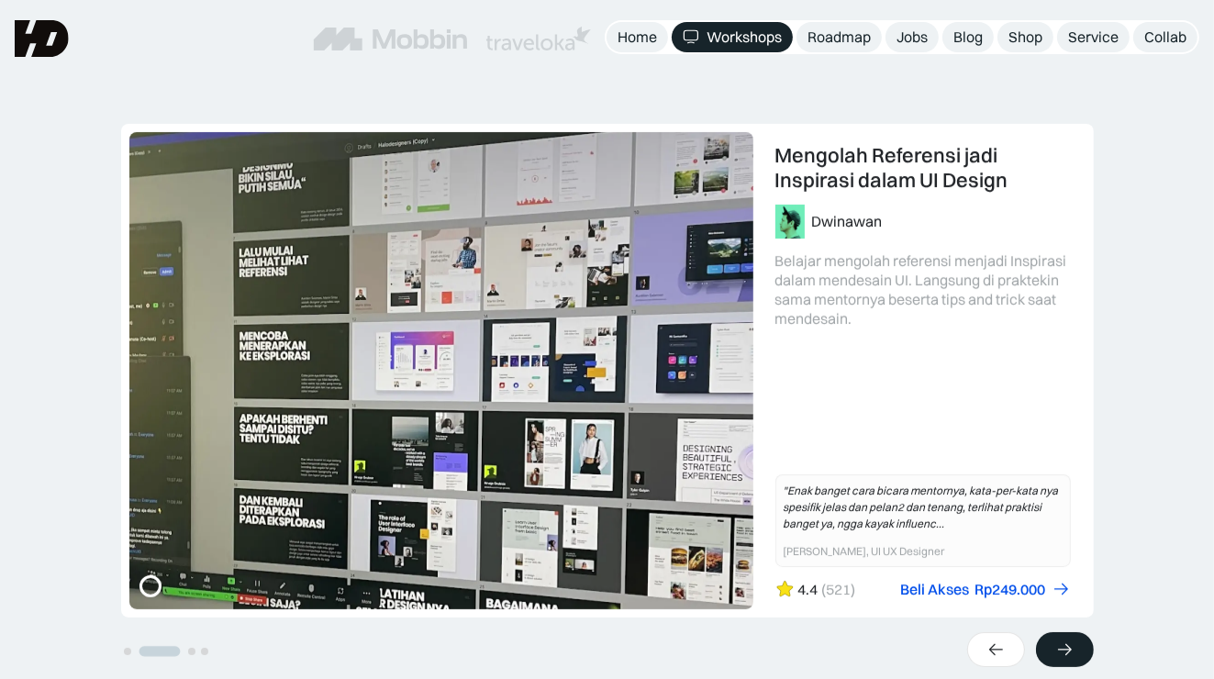
click at [1066, 658] on icon at bounding box center [1064, 649] width 19 height 18
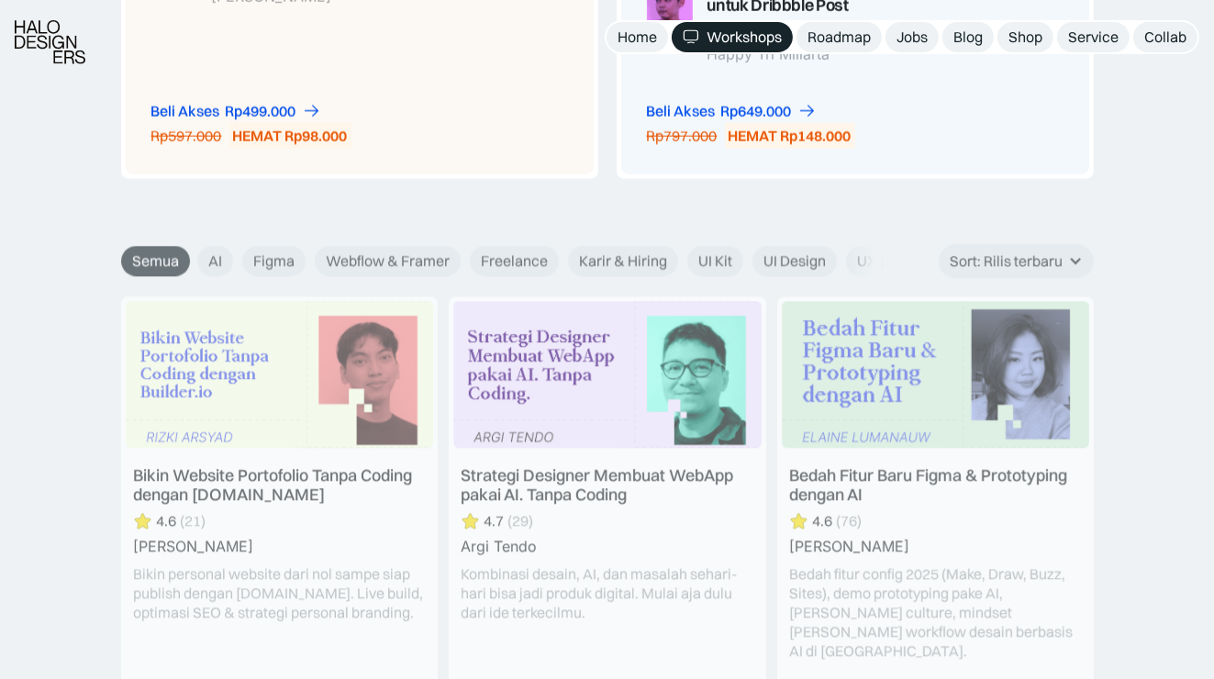
scroll to position [2018, 0]
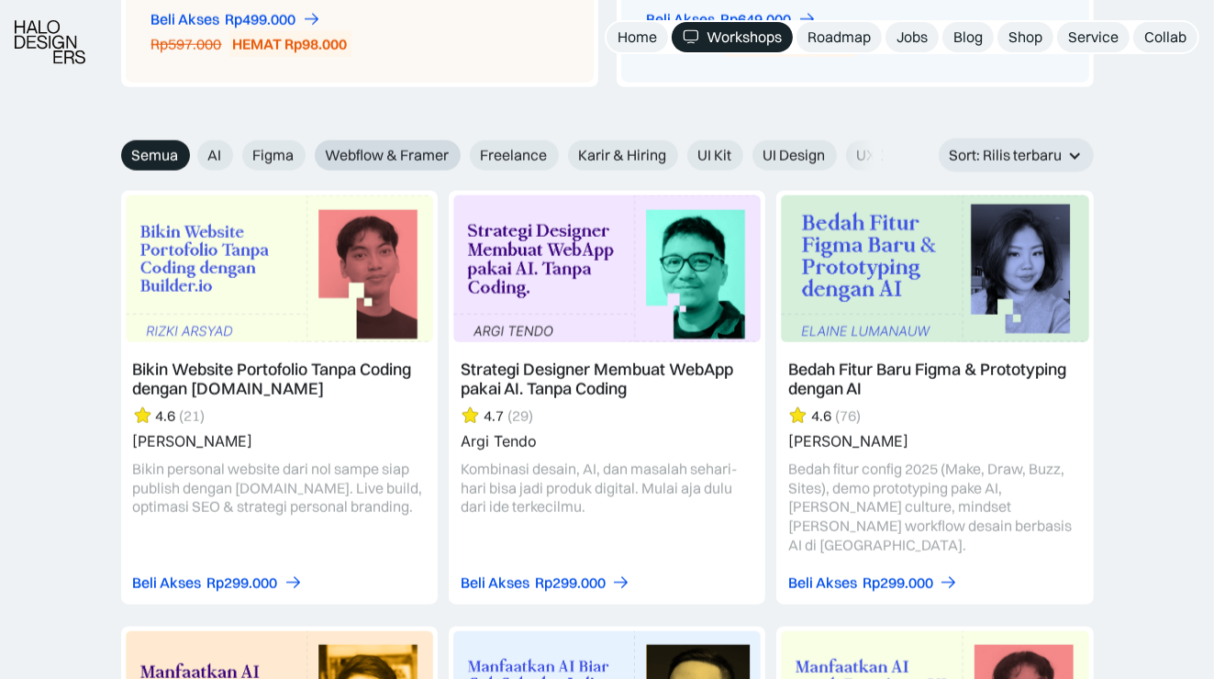
click at [350, 150] on span "Webflow & Framer" at bounding box center [388, 155] width 124 height 19
click at [308, 150] on input "Webflow & Framer" at bounding box center [302, 149] width 12 height 12
radio input "true"
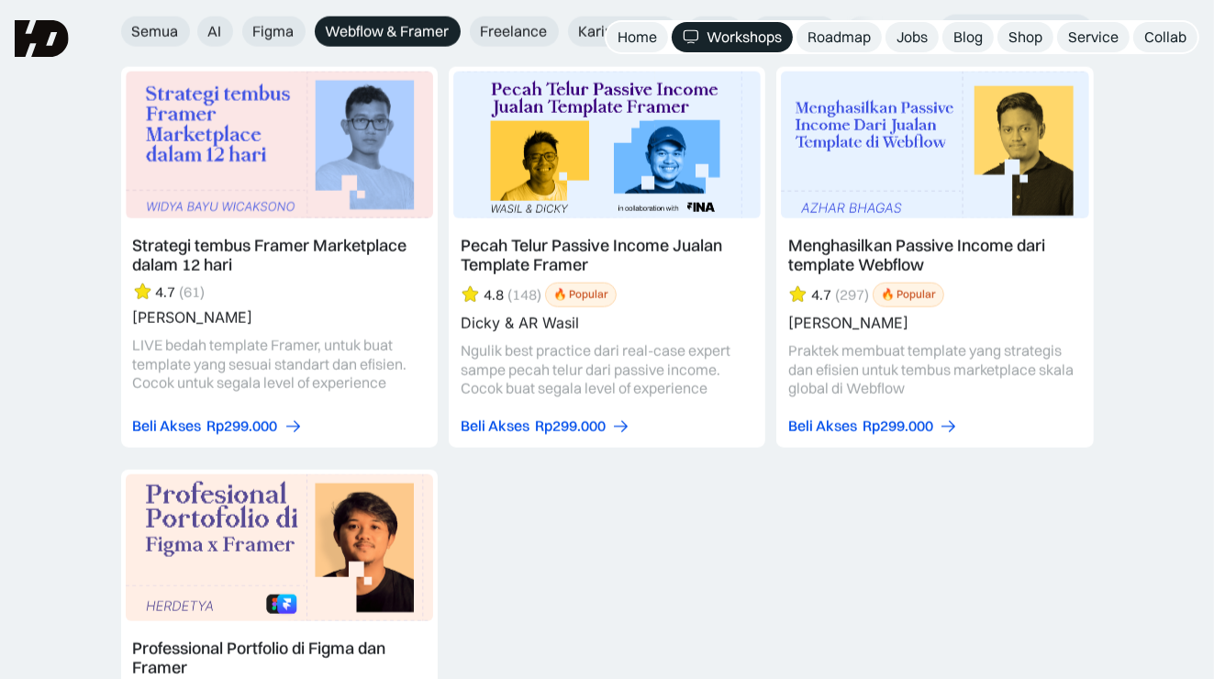
scroll to position [2110, 0]
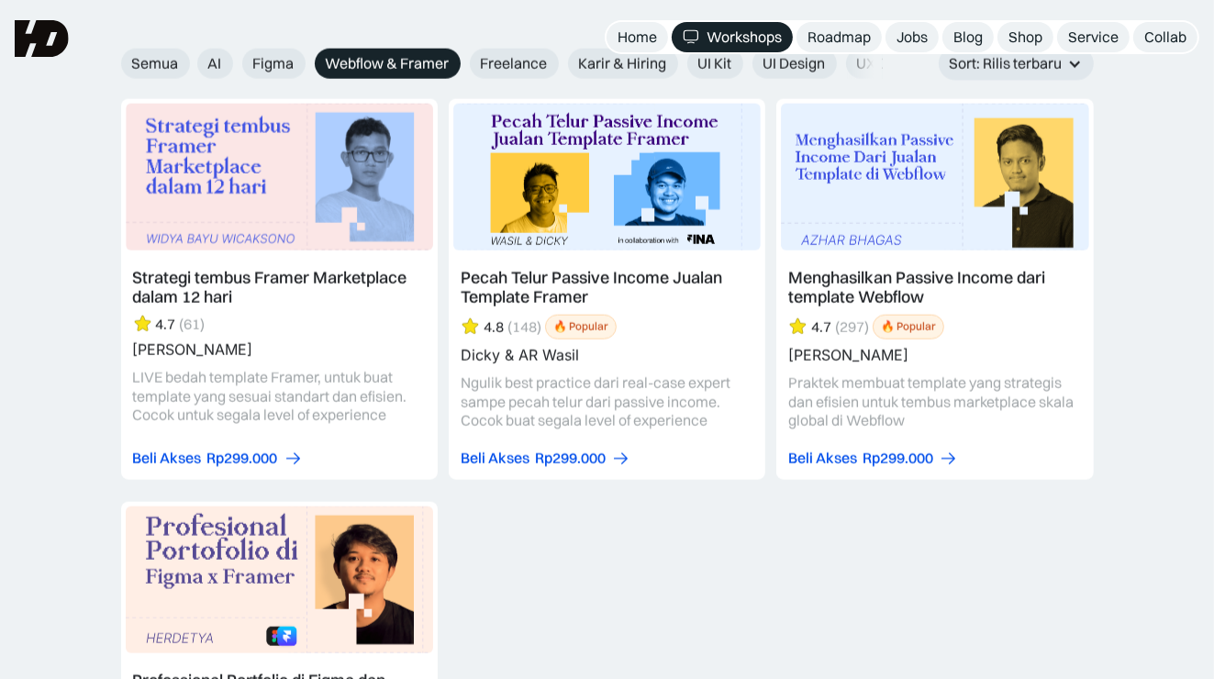
click at [546, 286] on link at bounding box center [607, 289] width 317 height 381
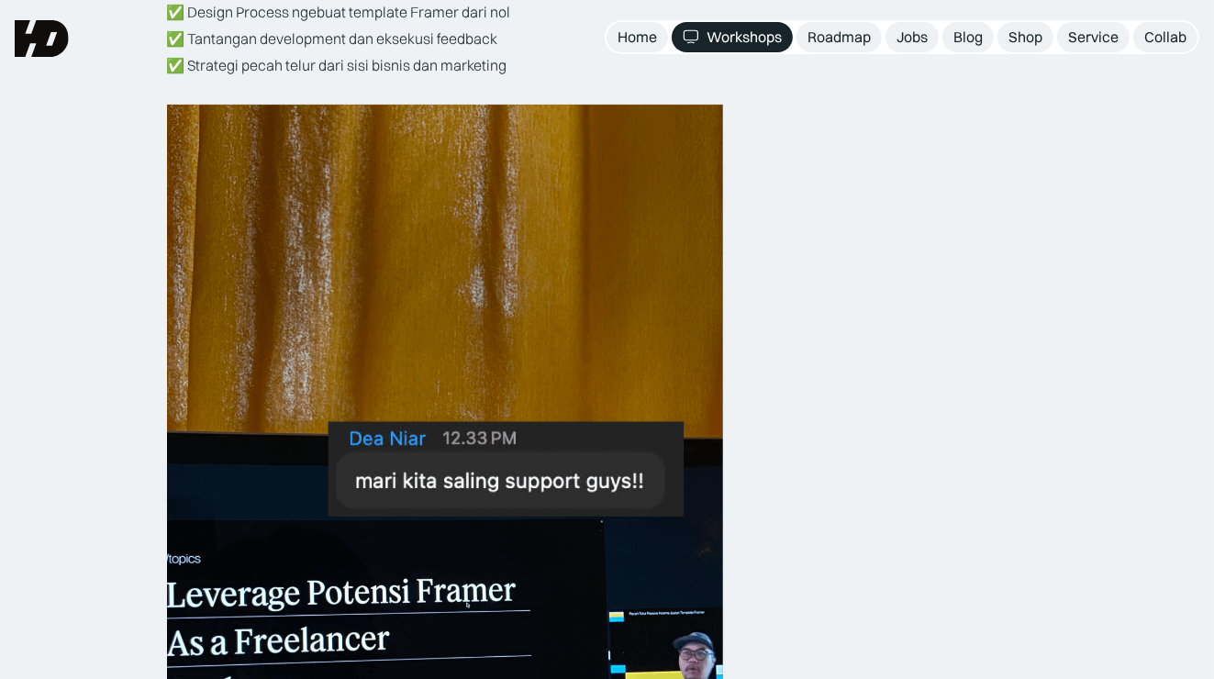
scroll to position [550, 0]
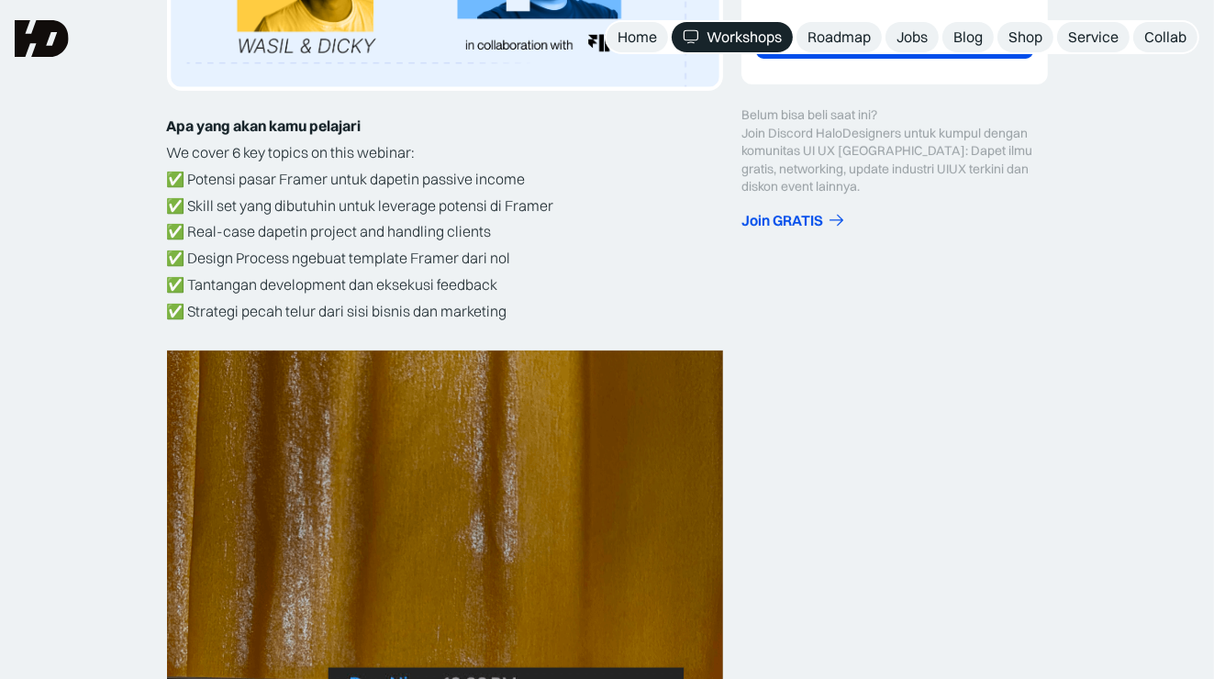
click at [328, 218] on p "✅ Potensi pasar Framer untuk dapetin passive income ✅ Skill set yang dibutuhin …" at bounding box center [445, 258] width 556 height 185
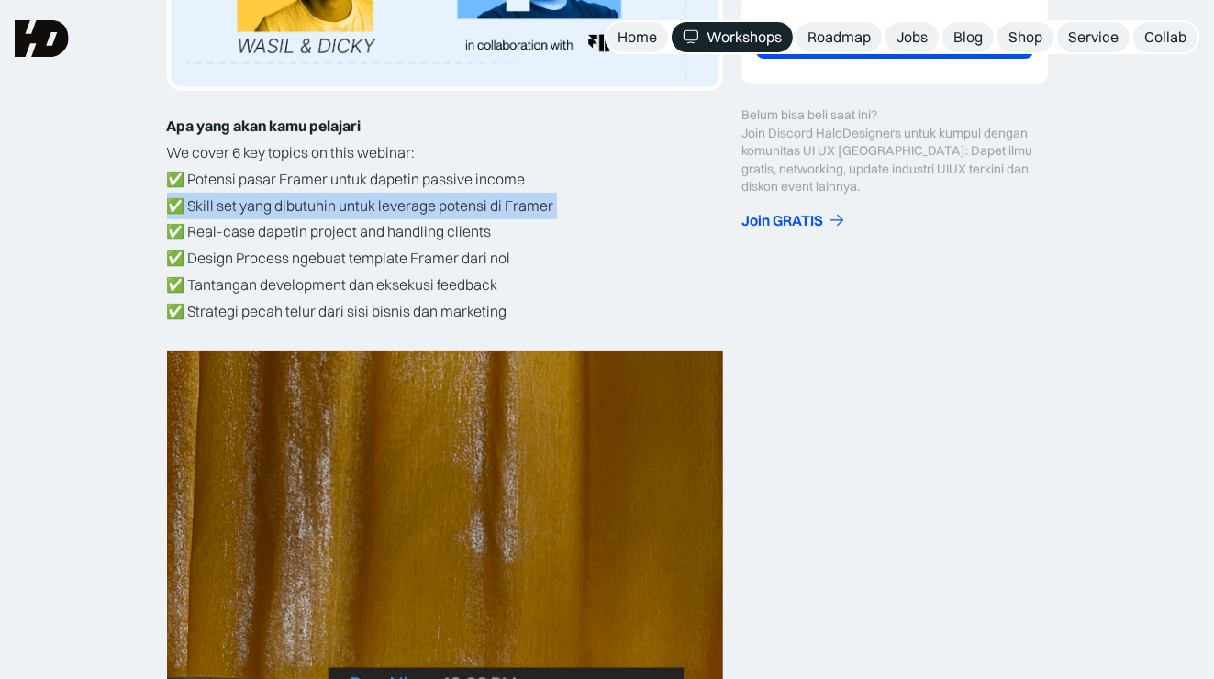
click at [328, 218] on p "✅ Potensi pasar Framer untuk dapetin passive income ✅ Skill set yang dibutuhin …" at bounding box center [445, 258] width 556 height 185
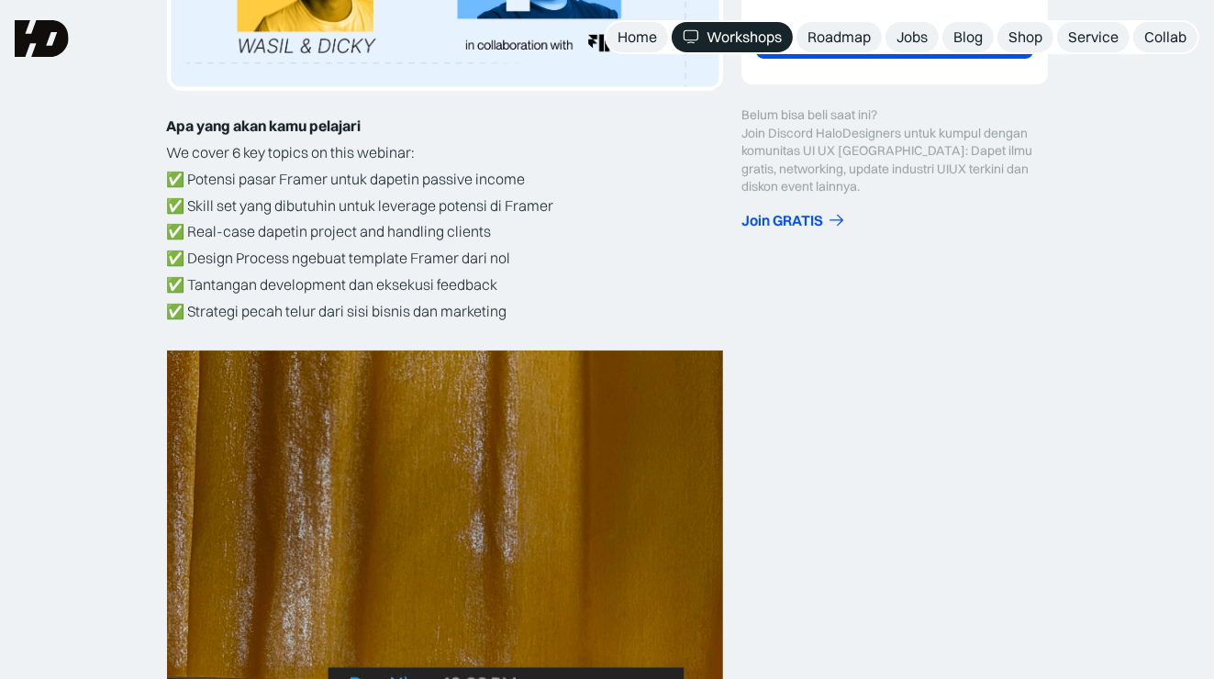
click at [328, 257] on p "✅ Potensi pasar Framer untuk dapetin passive income ✅ Skill set yang dibutuhin …" at bounding box center [445, 258] width 556 height 185
click at [330, 241] on p "✅ Potensi pasar Framer untuk dapetin passive income ✅ Skill set yang dibutuhin …" at bounding box center [445, 258] width 556 height 185
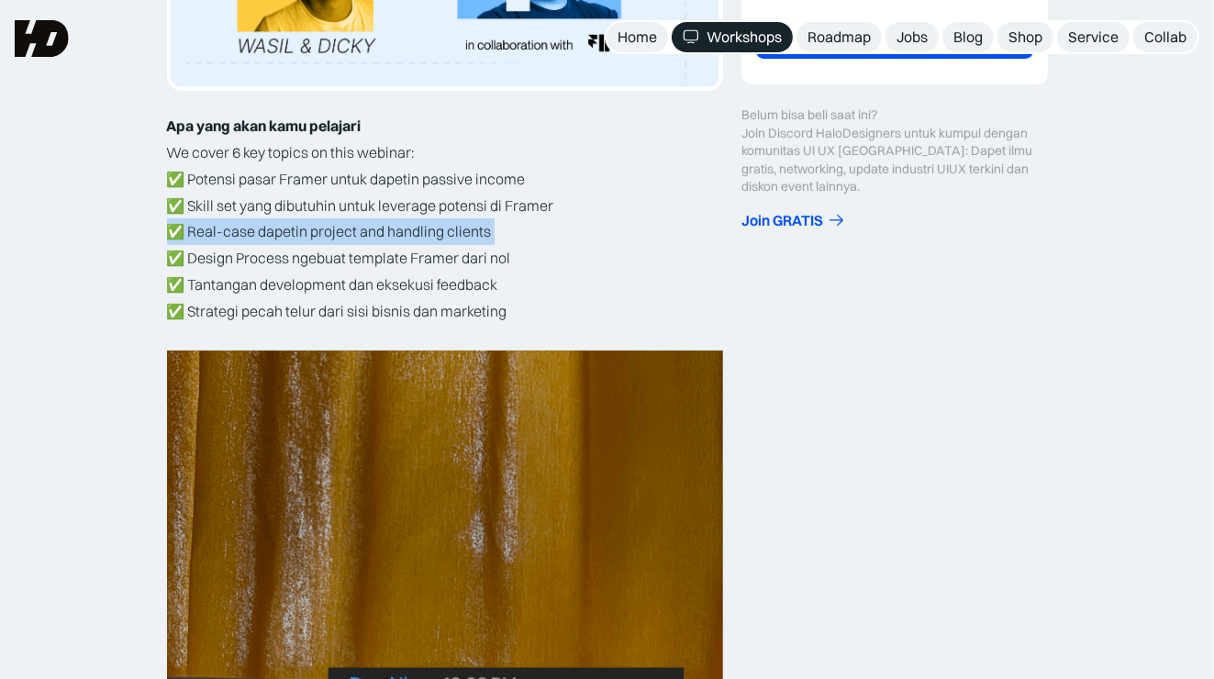
click at [330, 241] on p "✅ Potensi pasar Framer untuk dapetin passive income ✅ Skill set yang dibutuhin …" at bounding box center [445, 258] width 556 height 185
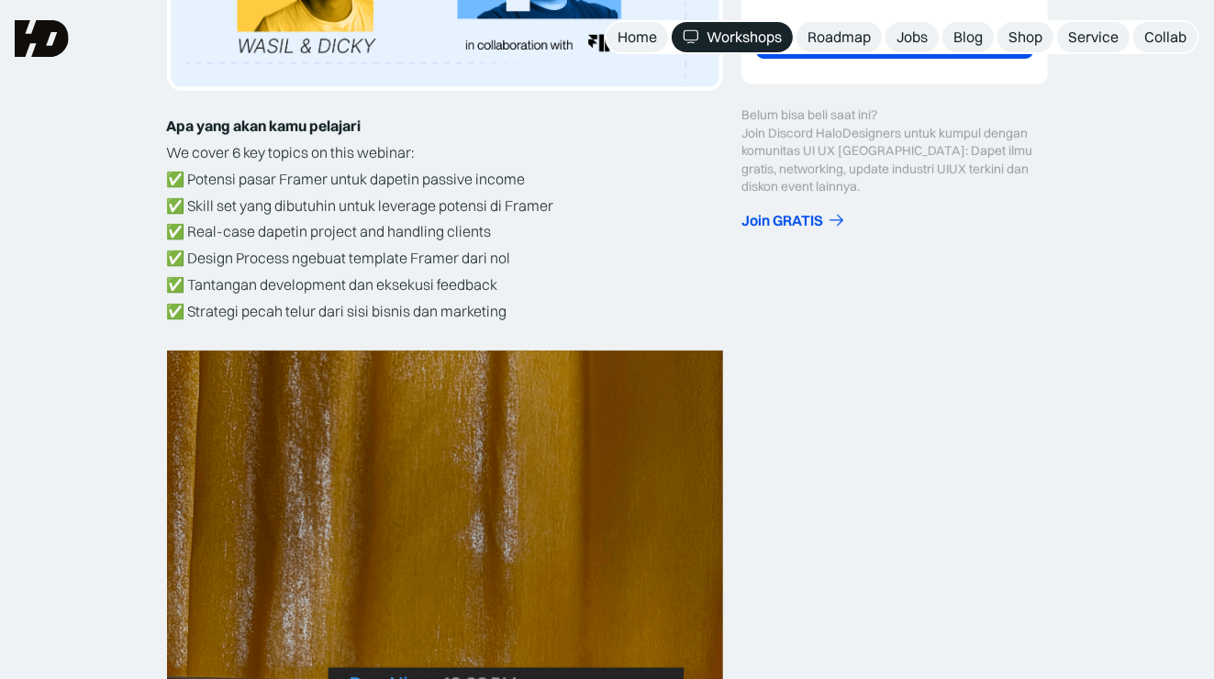
click at [330, 264] on p "✅ Potensi pasar Framer untuk dapetin passive income ✅ Skill set yang dibutuhin …" at bounding box center [445, 258] width 556 height 185
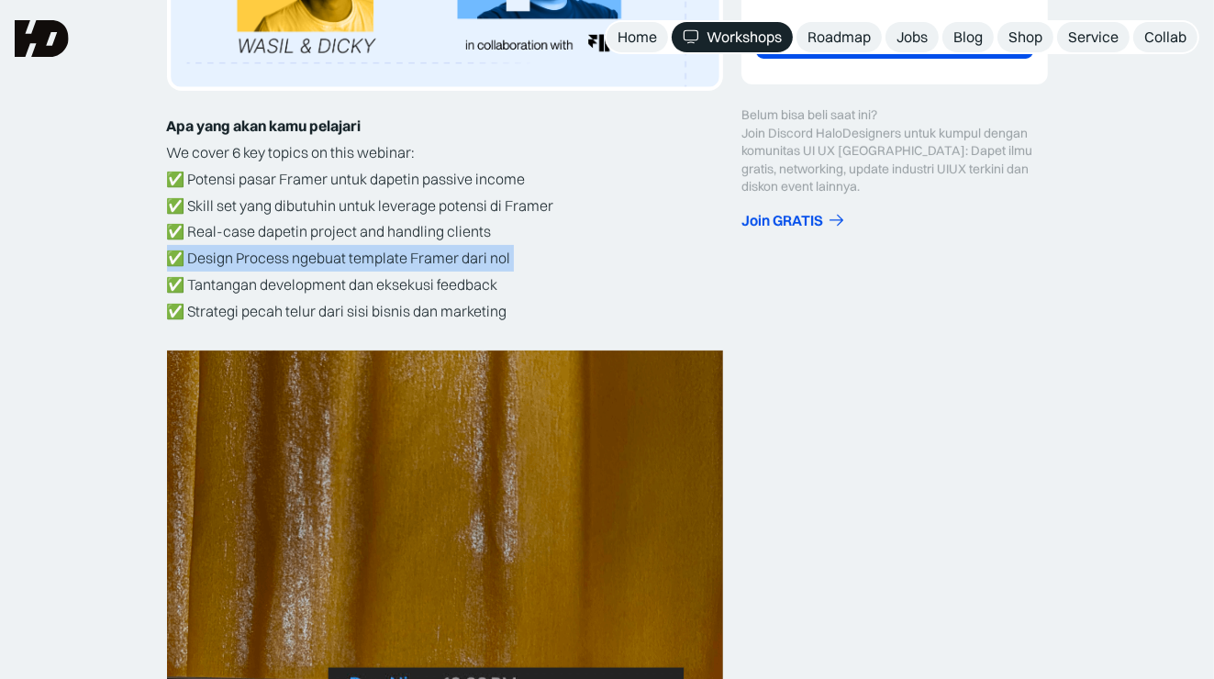
click at [330, 264] on p "✅ Potensi pasar Framer untuk dapetin passive income ✅ Skill set yang dibutuhin …" at bounding box center [445, 258] width 556 height 185
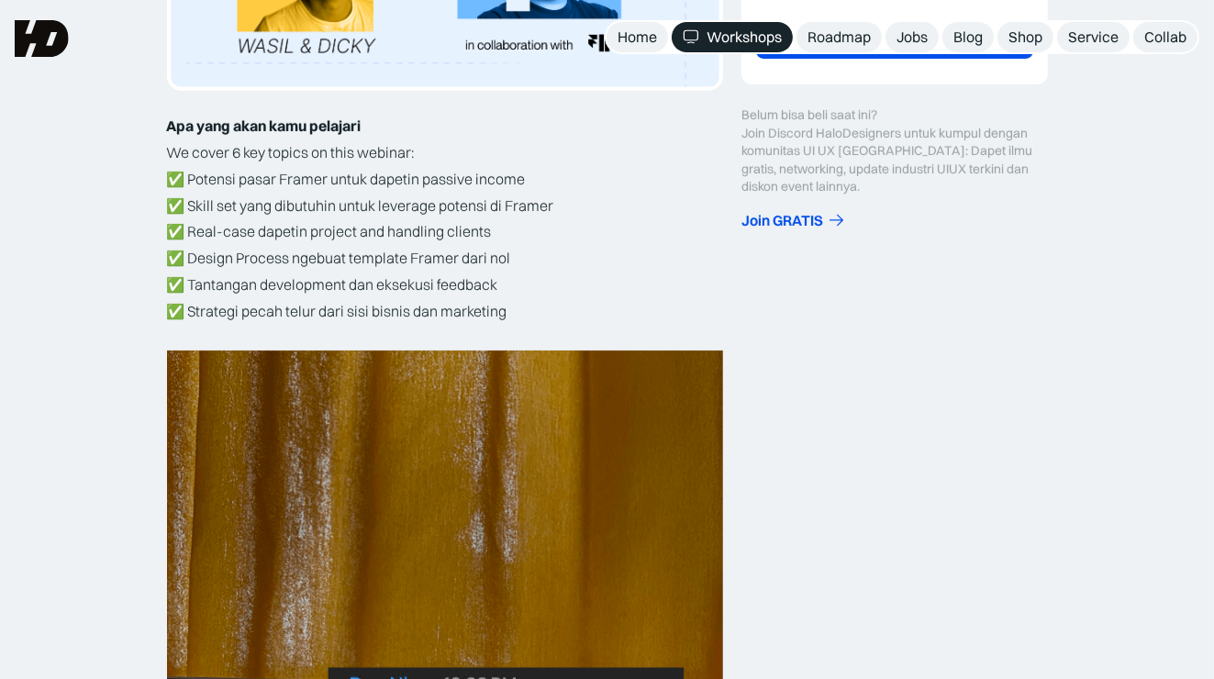
click at [330, 300] on p "✅ Potensi pasar Framer untuk dapetin passive income ✅ Skill set yang dibutuhin …" at bounding box center [445, 258] width 556 height 185
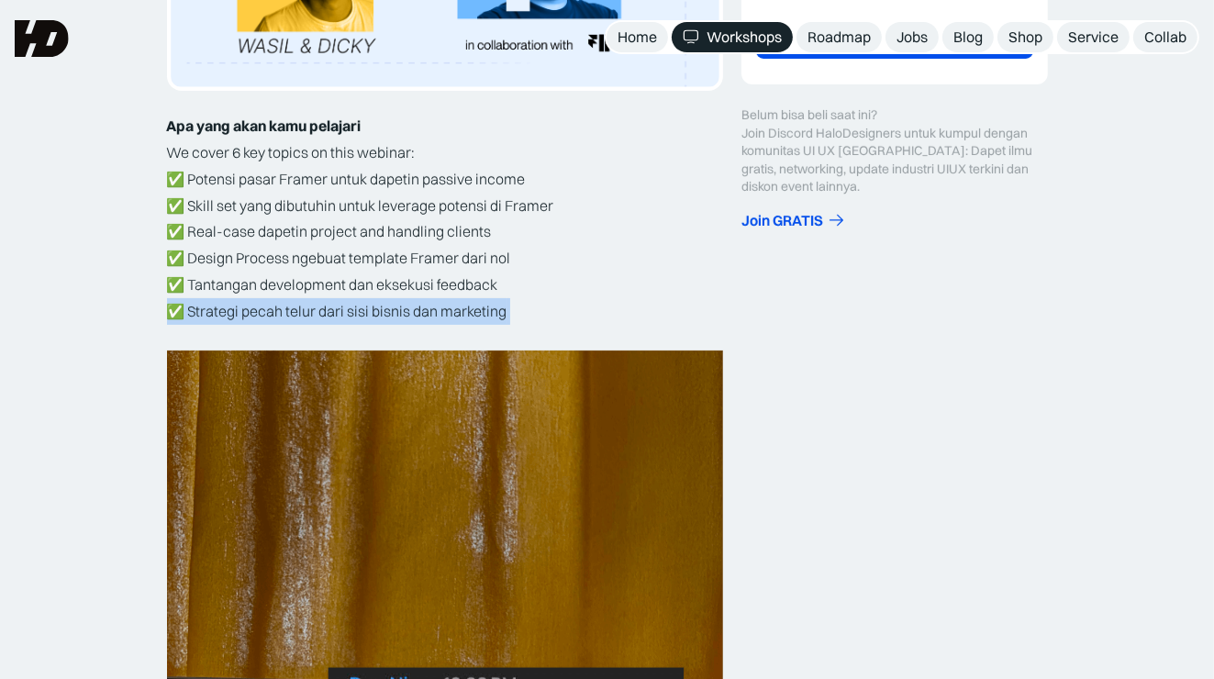
click at [330, 300] on p "✅ Potensi pasar Framer untuk dapetin passive income ✅ Skill set yang dibutuhin …" at bounding box center [445, 258] width 556 height 185
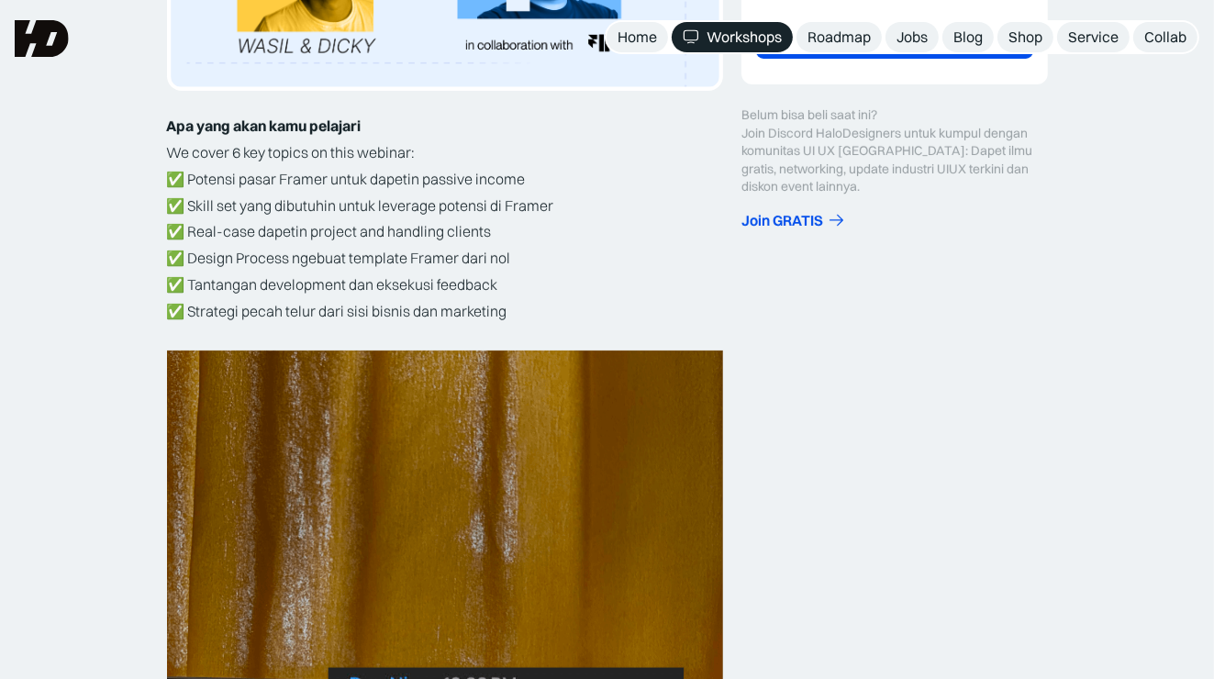
click at [295, 268] on p "✅ Potensi pasar Framer untuk dapetin passive income ✅ Skill set yang dibutuhin …" at bounding box center [445, 258] width 556 height 185
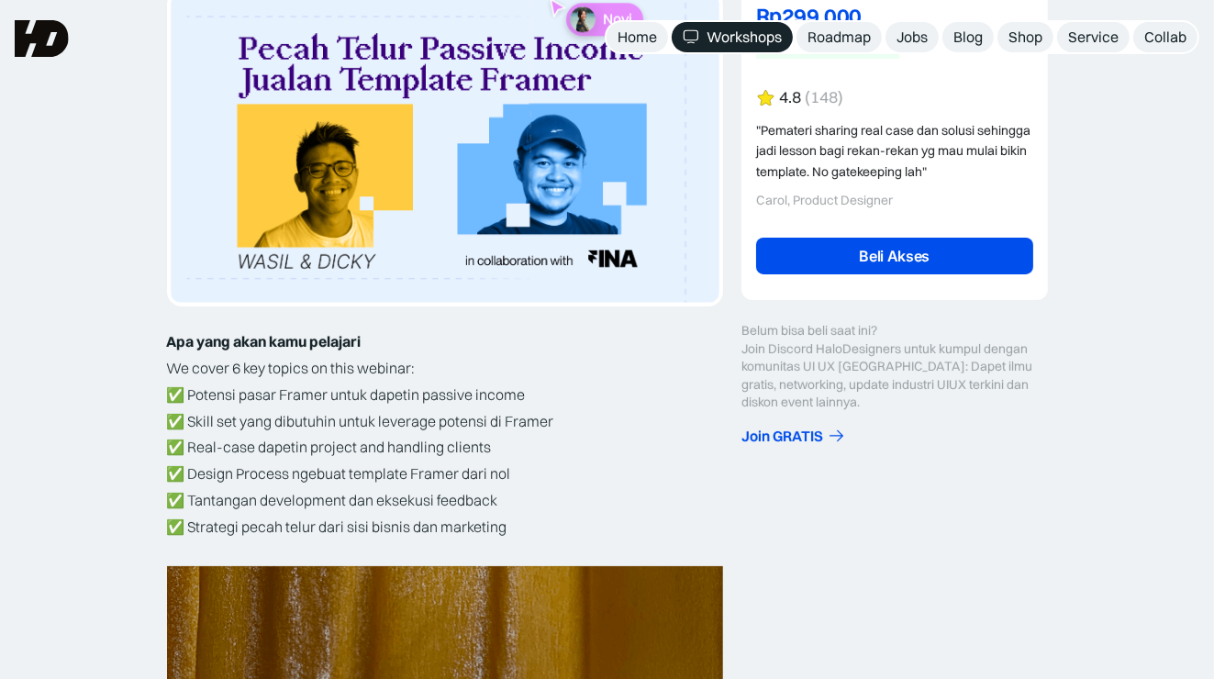
scroll to position [183, 0]
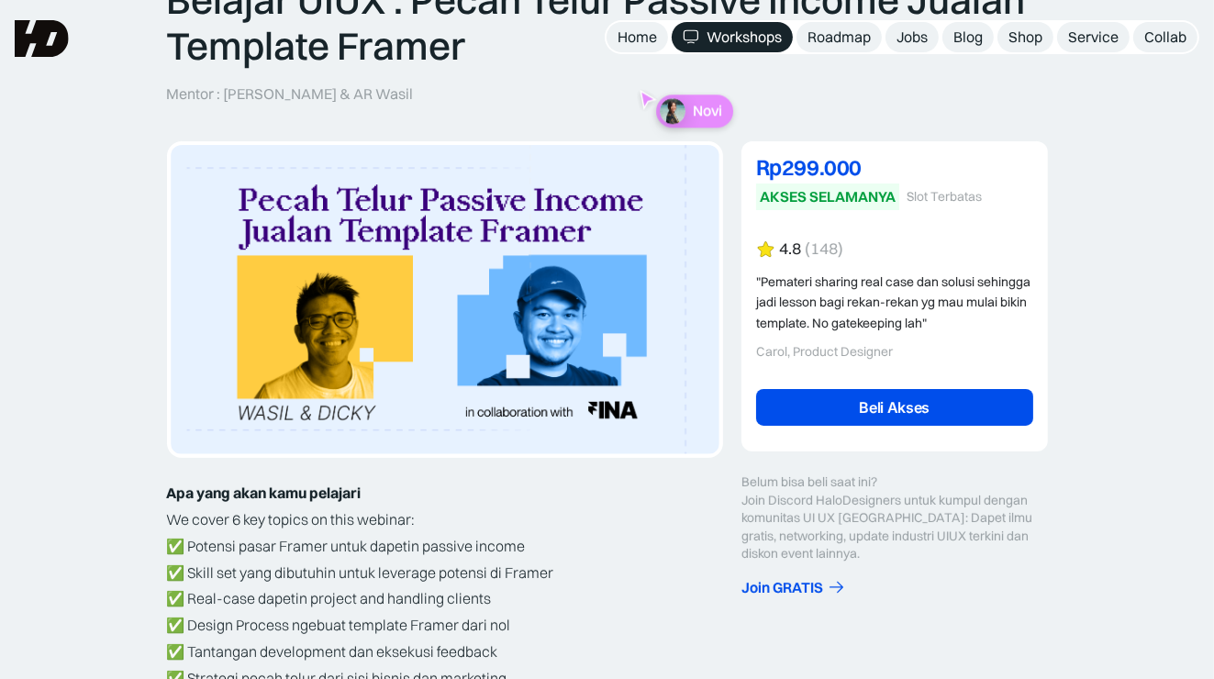
click at [816, 501] on div "Belum bisa beli saat ini? Join Discord HaloDesigners untuk kumpul dengan komuni…" at bounding box center [894, 518] width 306 height 90
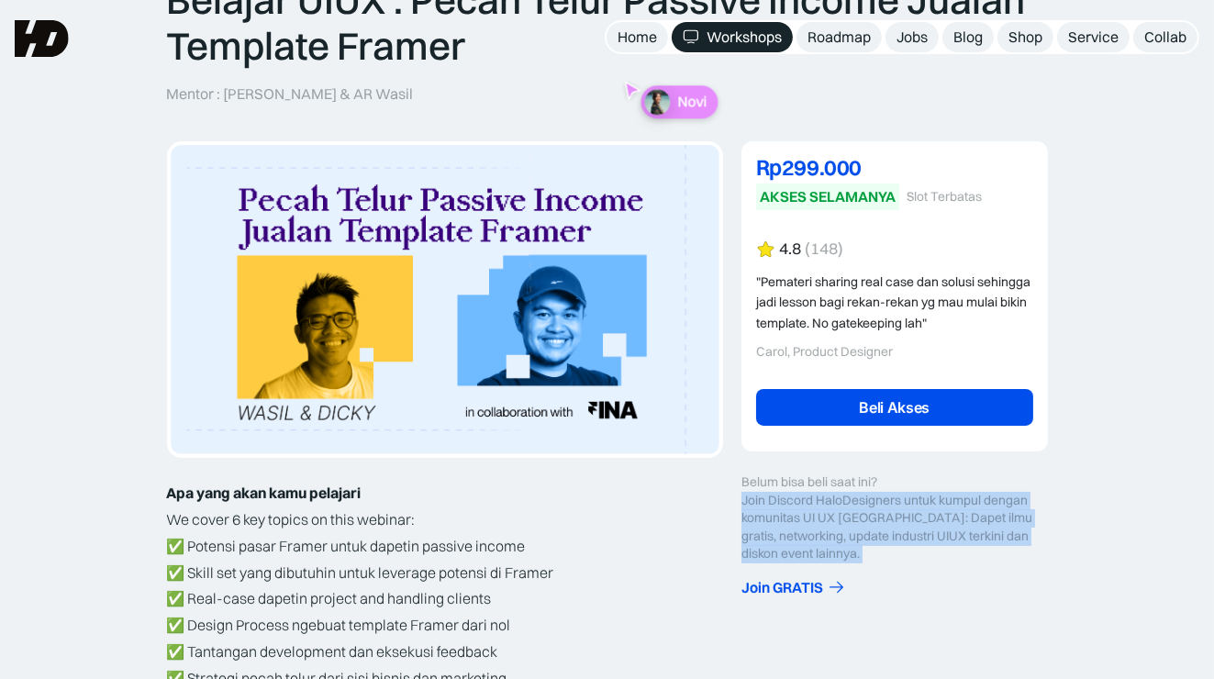
click at [816, 501] on div "Belum bisa beli saat ini? Join Discord HaloDesigners untuk kumpul dengan komuni…" at bounding box center [894, 518] width 306 height 90
click at [797, 529] on div "Belum bisa beli saat ini? Join Discord HaloDesigners untuk kumpul dengan komuni…" at bounding box center [894, 518] width 306 height 90
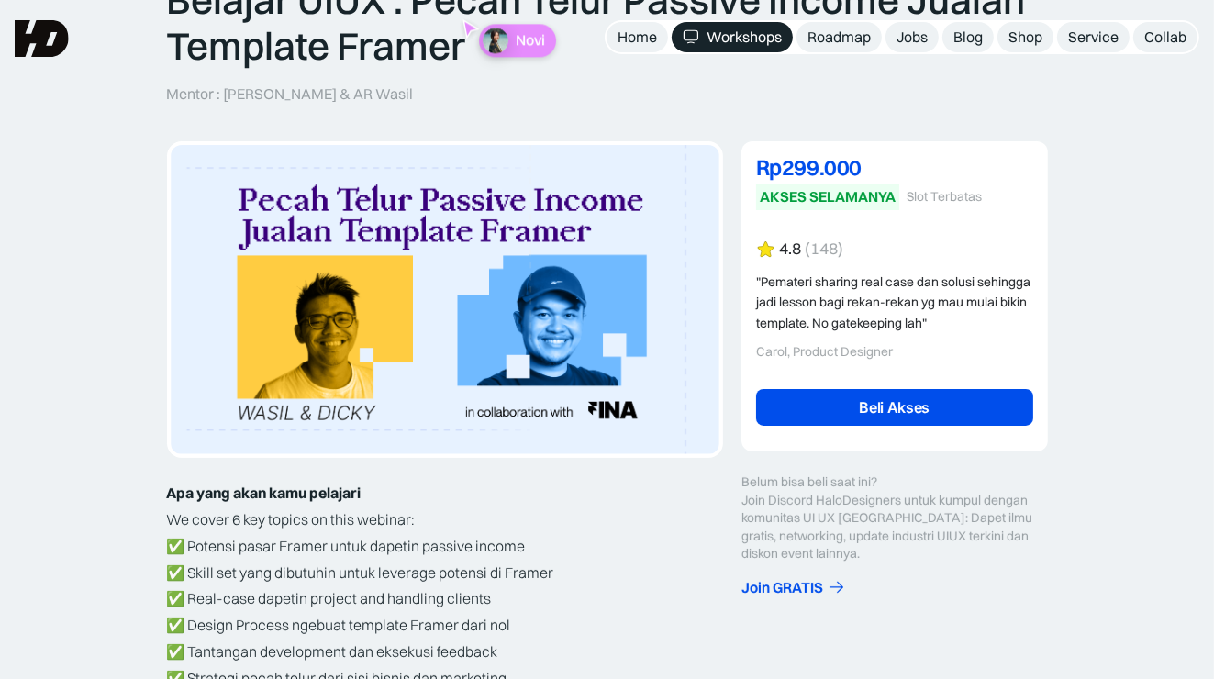
click at [813, 420] on link "Beli Akses" at bounding box center [894, 407] width 277 height 37
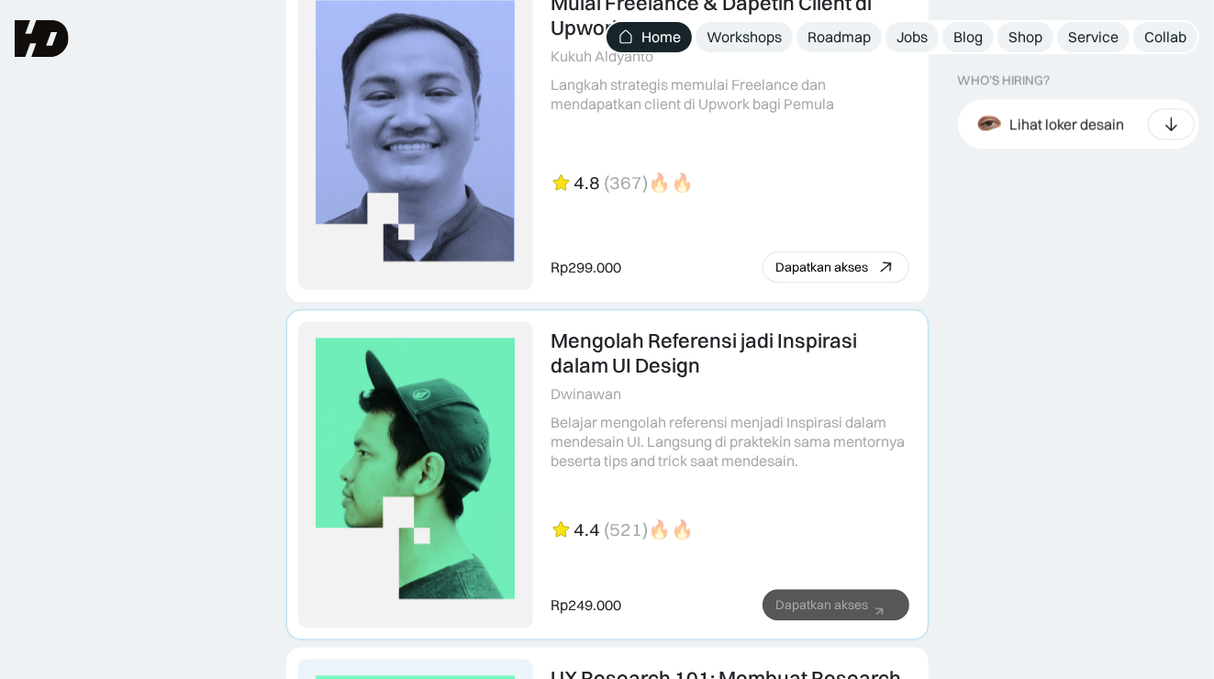
scroll to position [3853, 0]
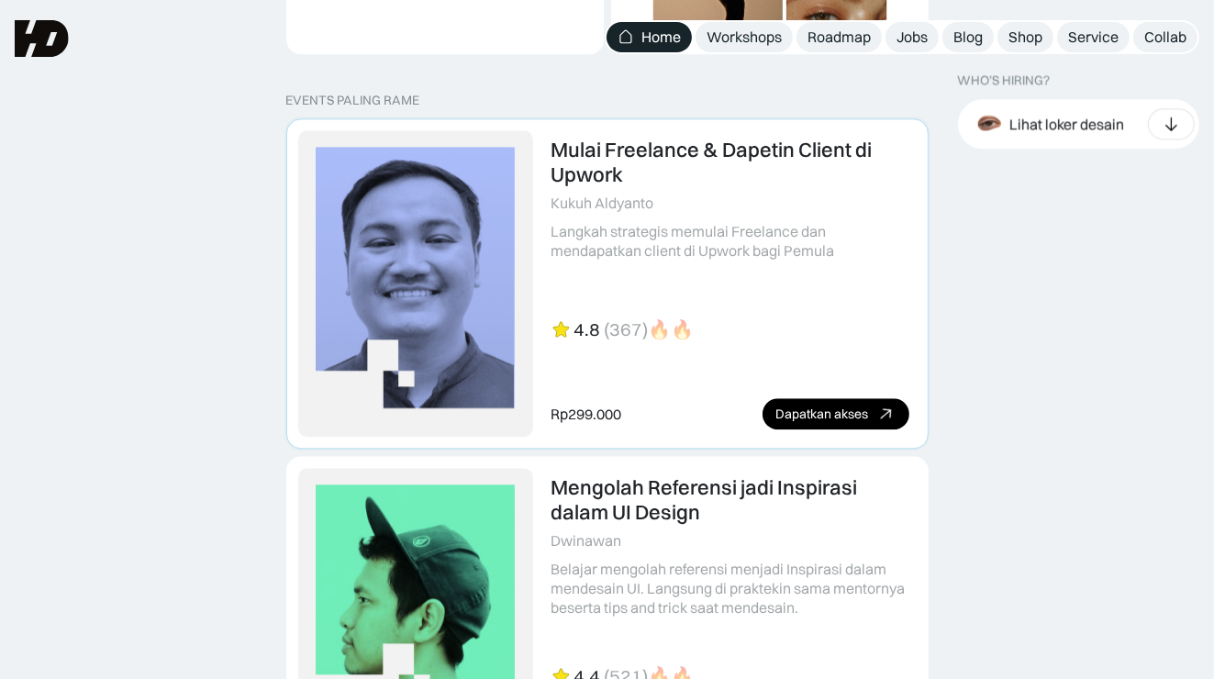
click at [591, 222] on link at bounding box center [607, 283] width 640 height 328
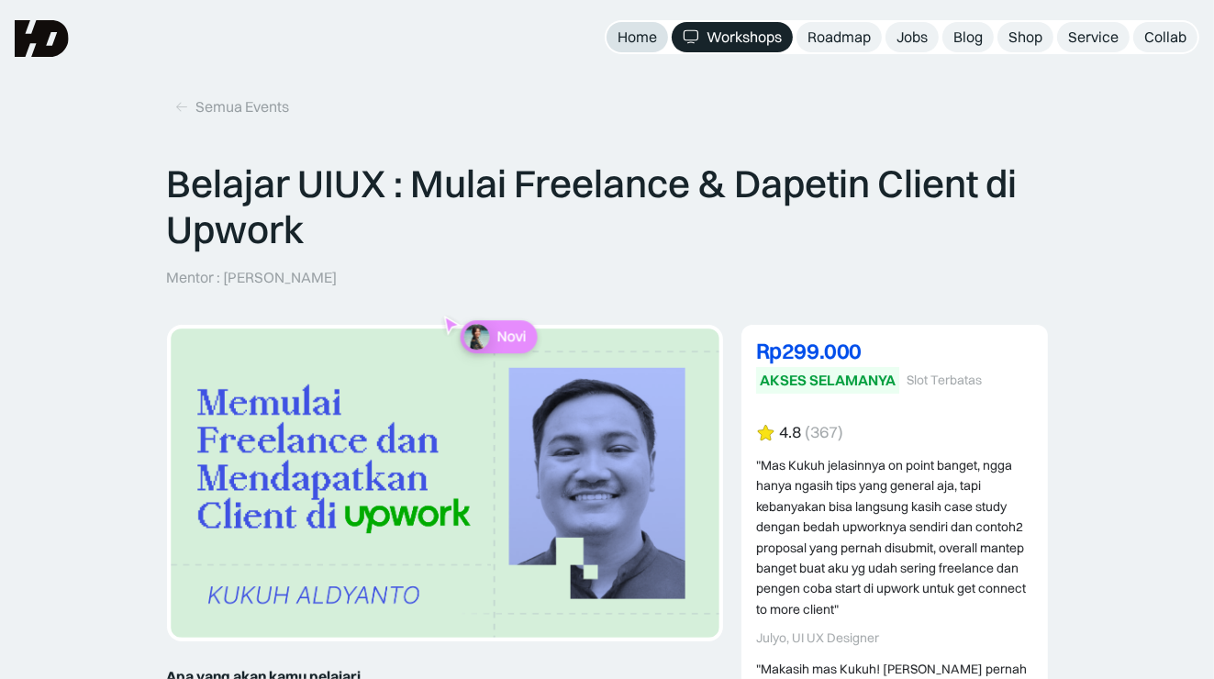
click at [644, 28] on div "Home" at bounding box center [636, 37] width 39 height 19
click at [691, 31] on img at bounding box center [691, 36] width 17 height 17
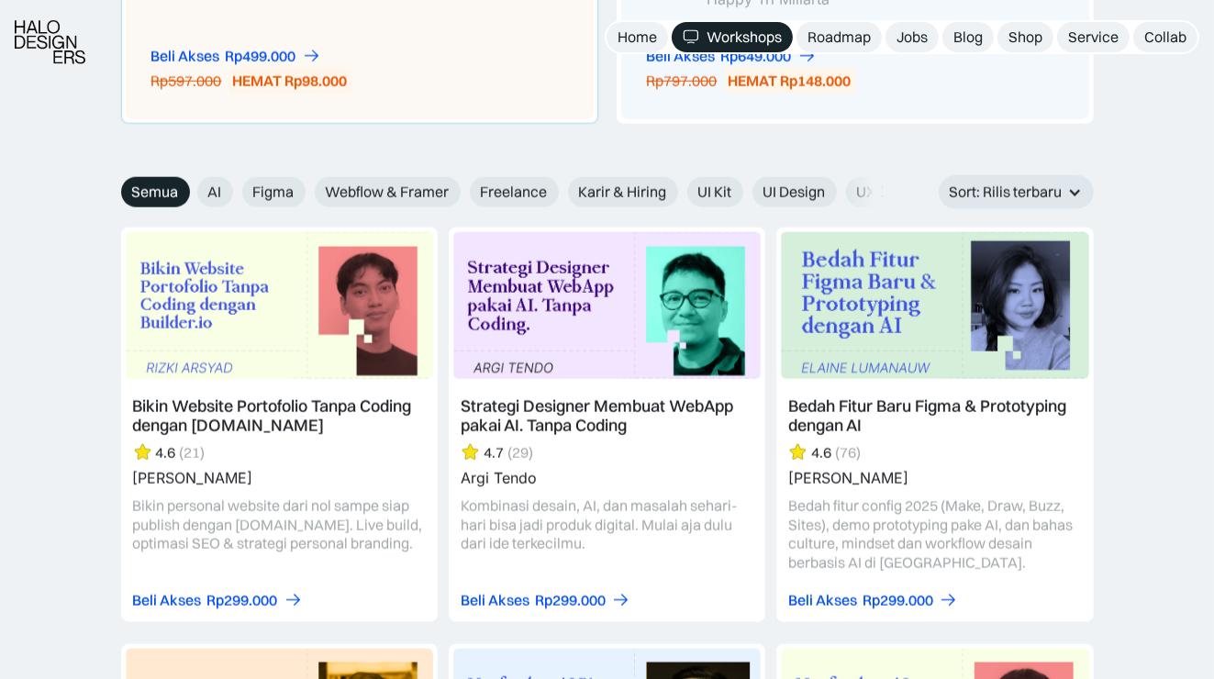
scroll to position [1743, 0]
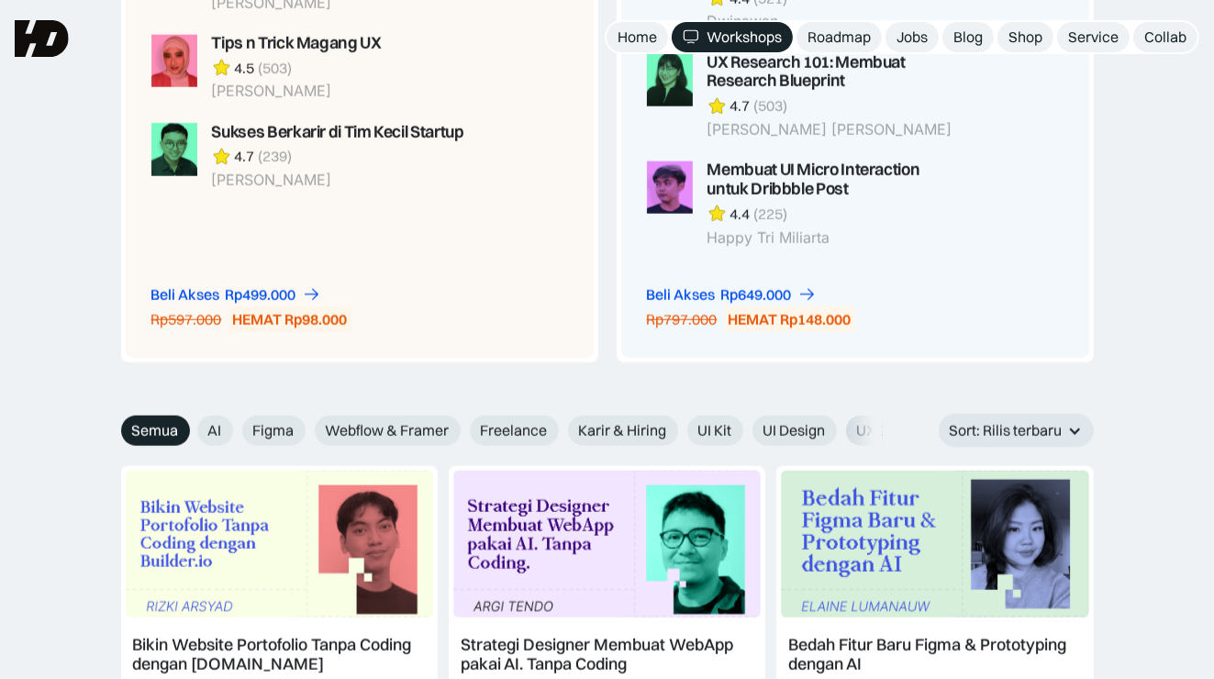
click at [871, 433] on span "UX Design" at bounding box center [891, 430] width 68 height 19
click at [839, 430] on input "UX Design" at bounding box center [833, 424] width 12 height 12
radio input "true"
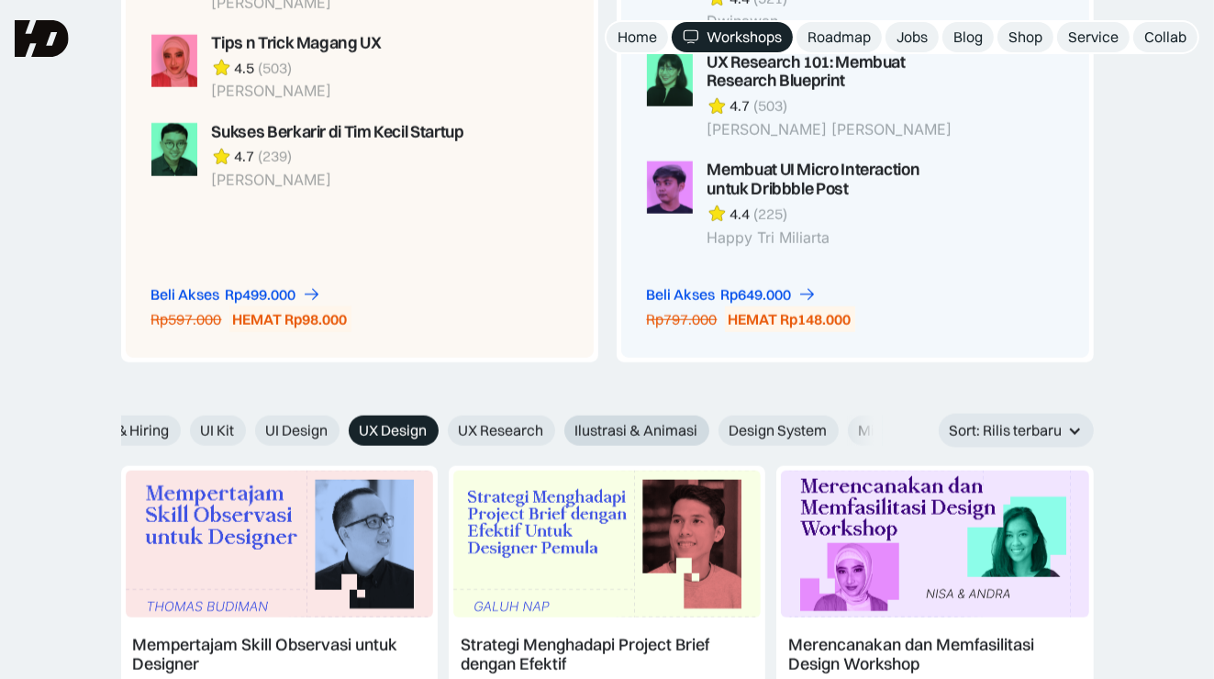
scroll to position [0, 501]
drag, startPoint x: 866, startPoint y: 433, endPoint x: 617, endPoint y: 433, distance: 248.6
click at [617, 433] on div "AI Figma Webflow & Framer Freelance Karir & Hiring UI Kit UI Design UX Design U…" at bounding box center [377, 431] width 1363 height 30
click at [626, 421] on span "Ilustrasi & Animasi" at bounding box center [633, 430] width 123 height 19
click at [554, 420] on input "Ilustrasi & Animasi" at bounding box center [548, 424] width 12 height 12
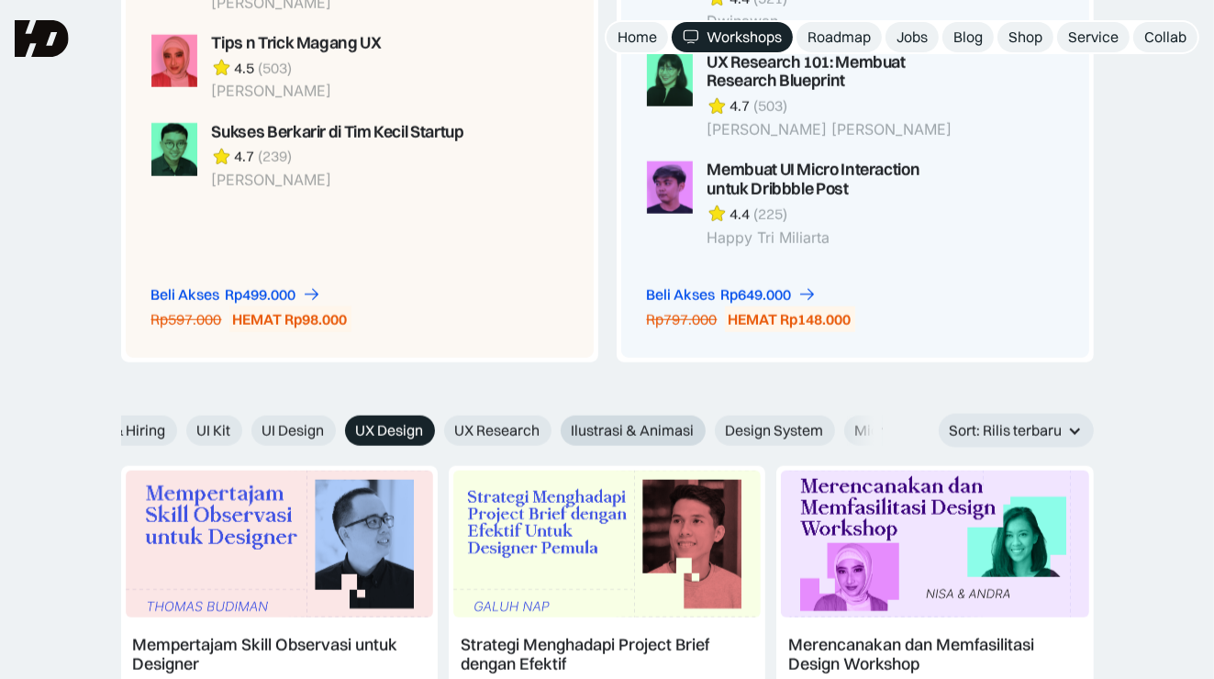
radio input "true"
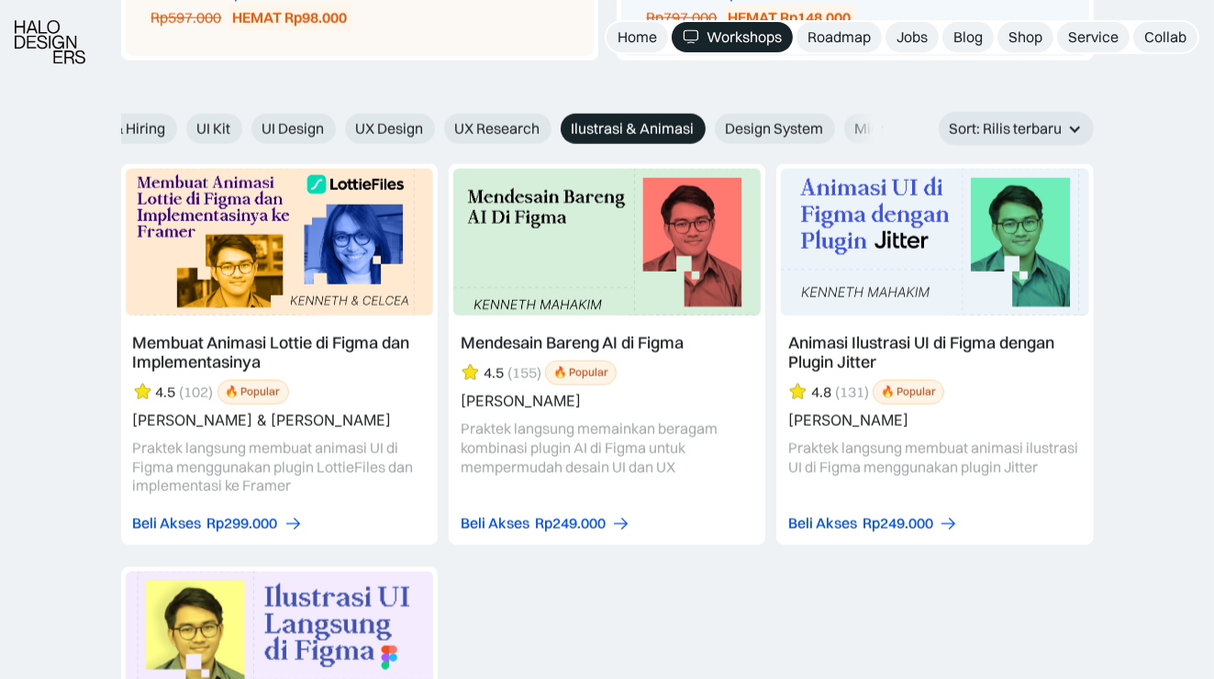
scroll to position [2294, 0]
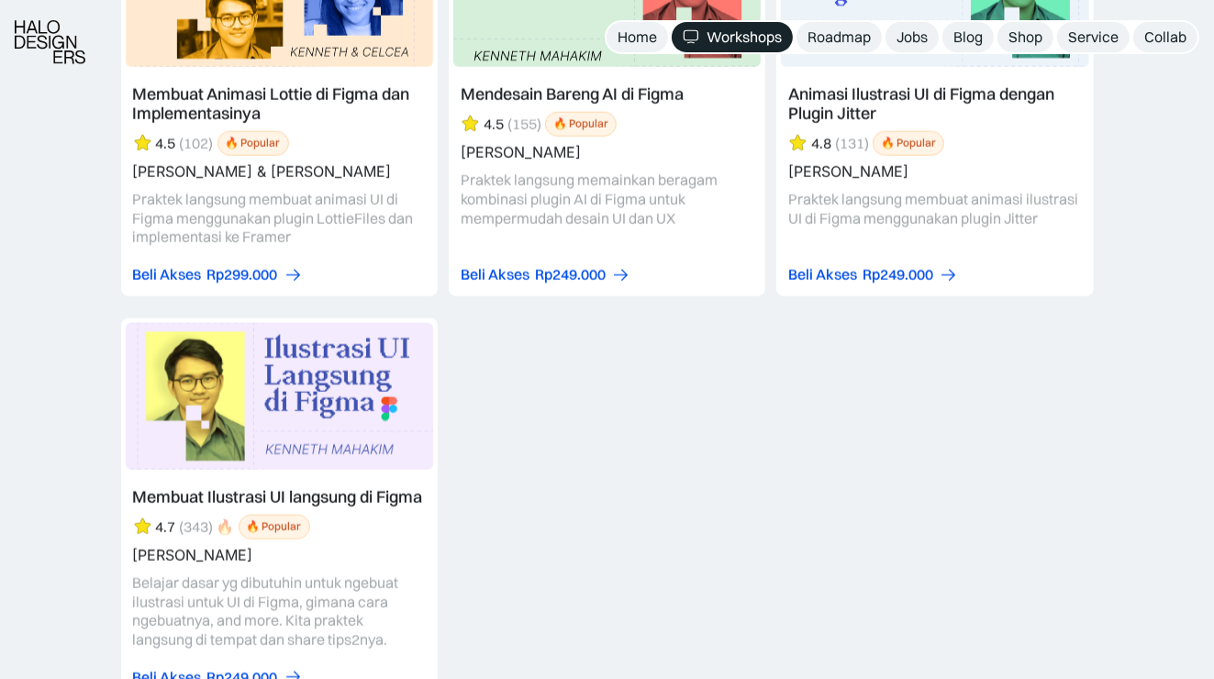
click at [341, 499] on link at bounding box center [279, 508] width 317 height 381
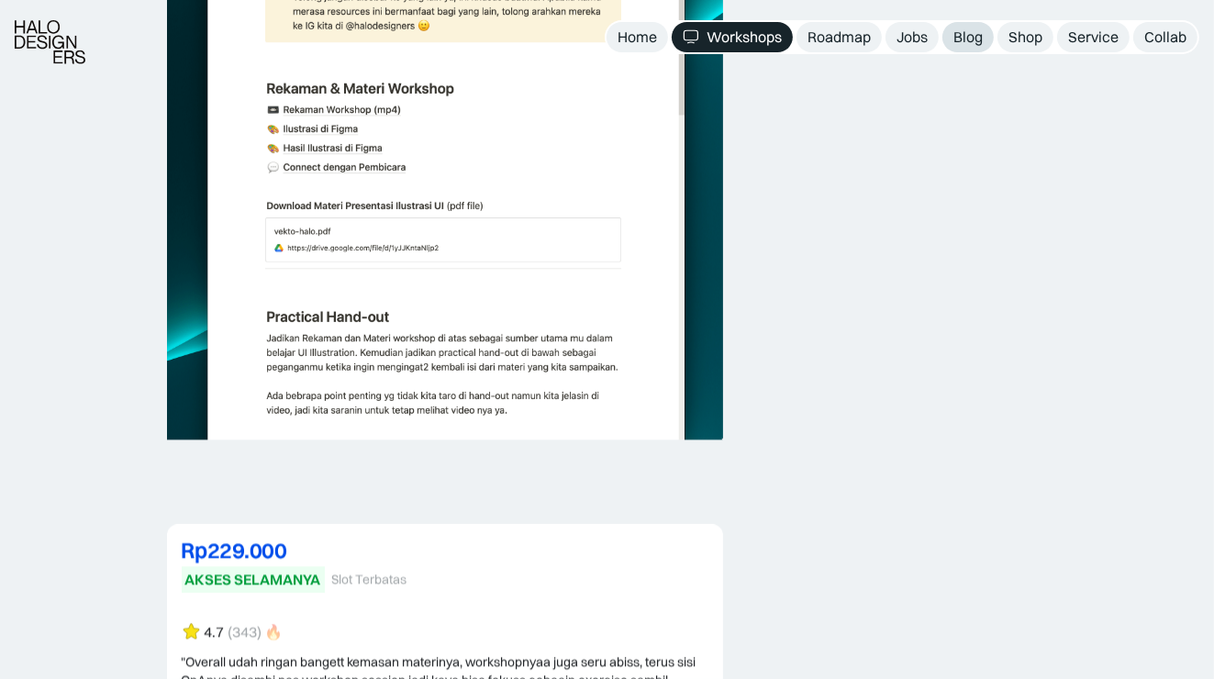
scroll to position [4128, 0]
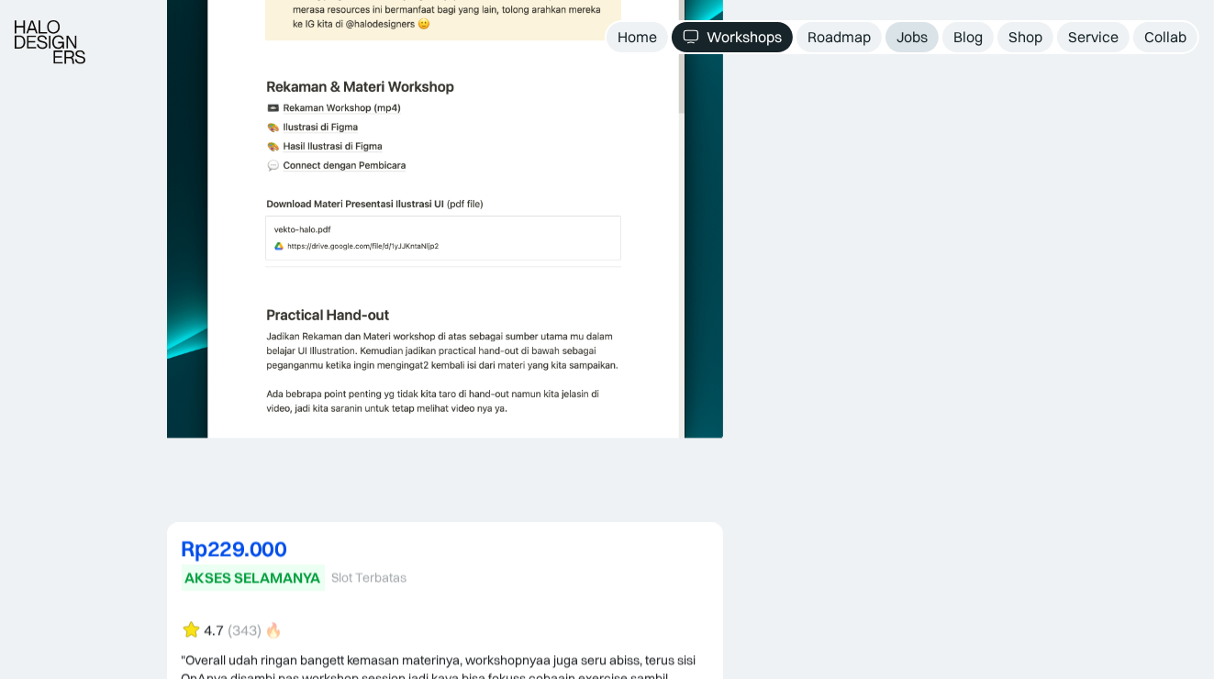
click at [915, 29] on div "Jobs" at bounding box center [911, 37] width 31 height 19
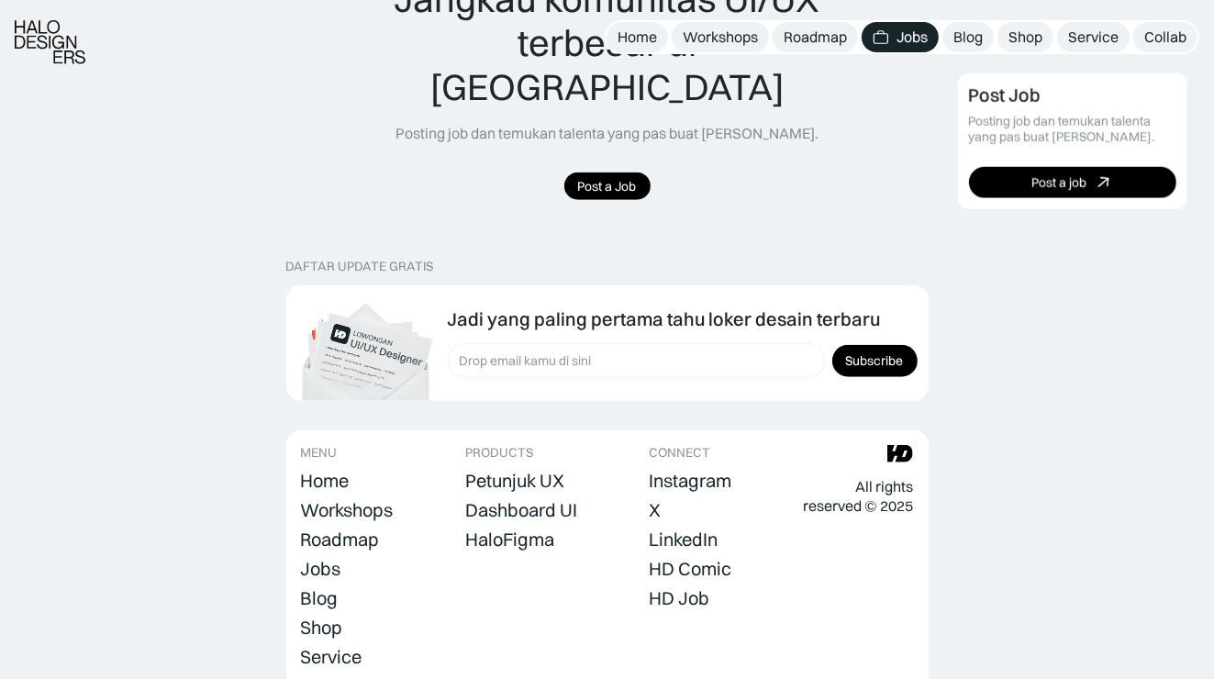
scroll to position [1520, 0]
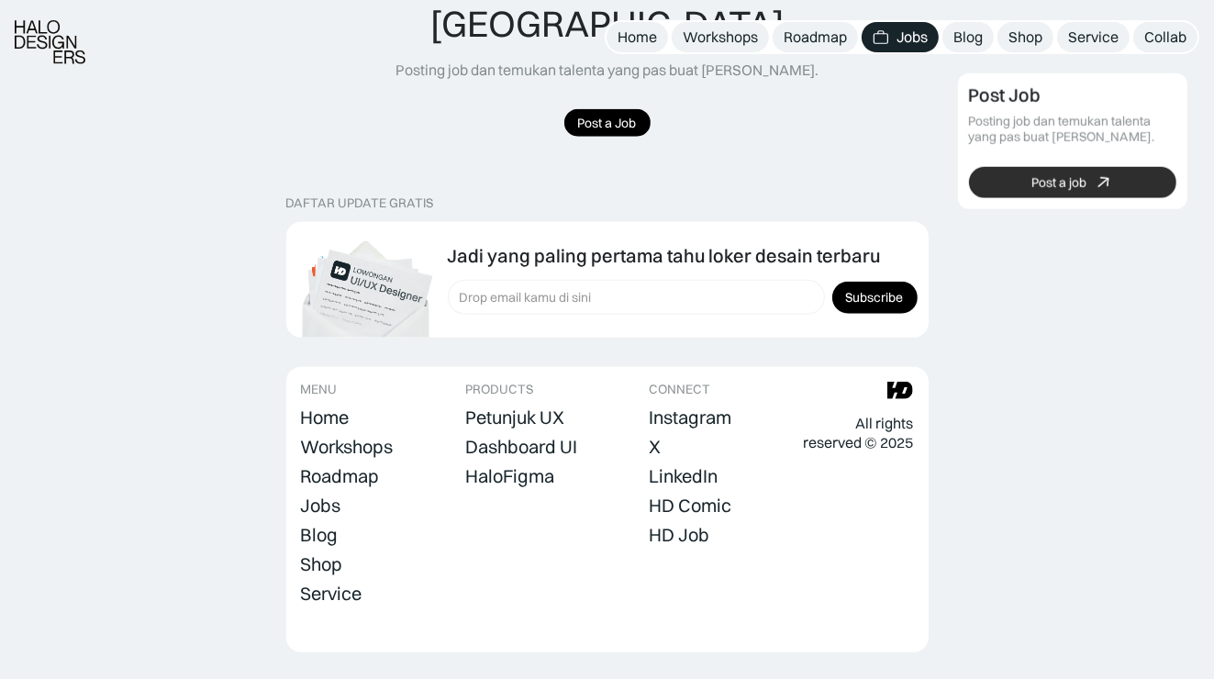
click at [1002, 188] on link "Post a job" at bounding box center [1072, 182] width 207 height 31
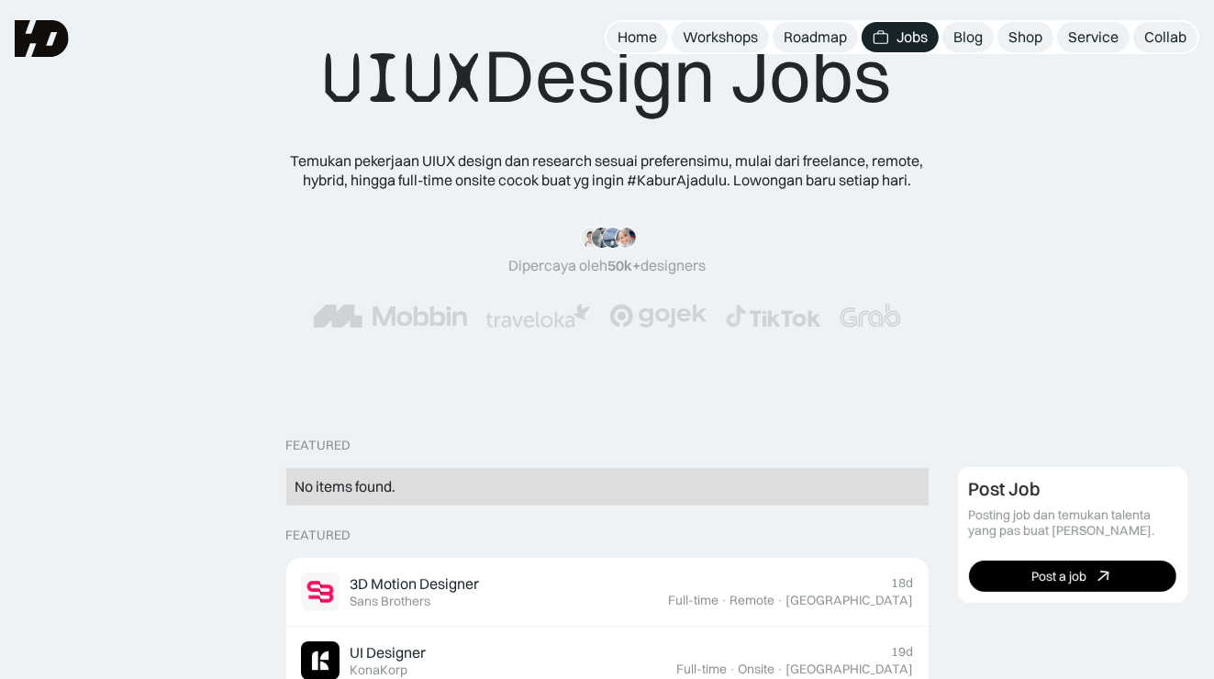
scroll to position [0, 0]
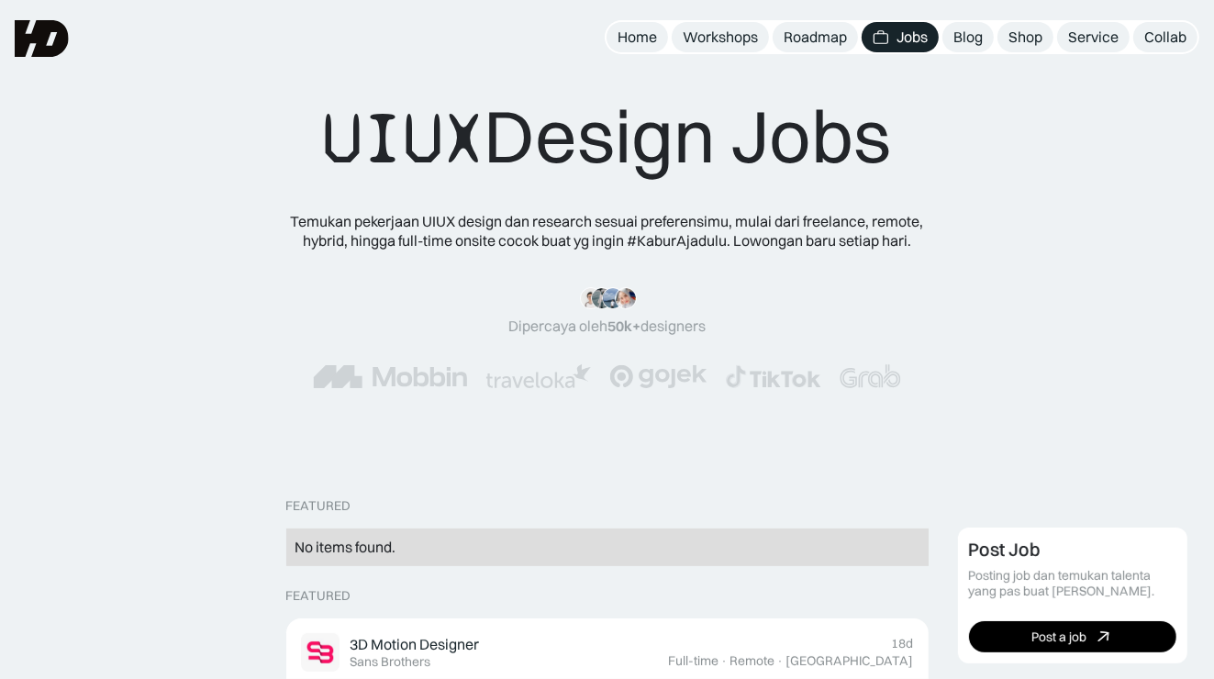
click at [610, 143] on div "UIUX Design Jobs" at bounding box center [607, 137] width 569 height 91
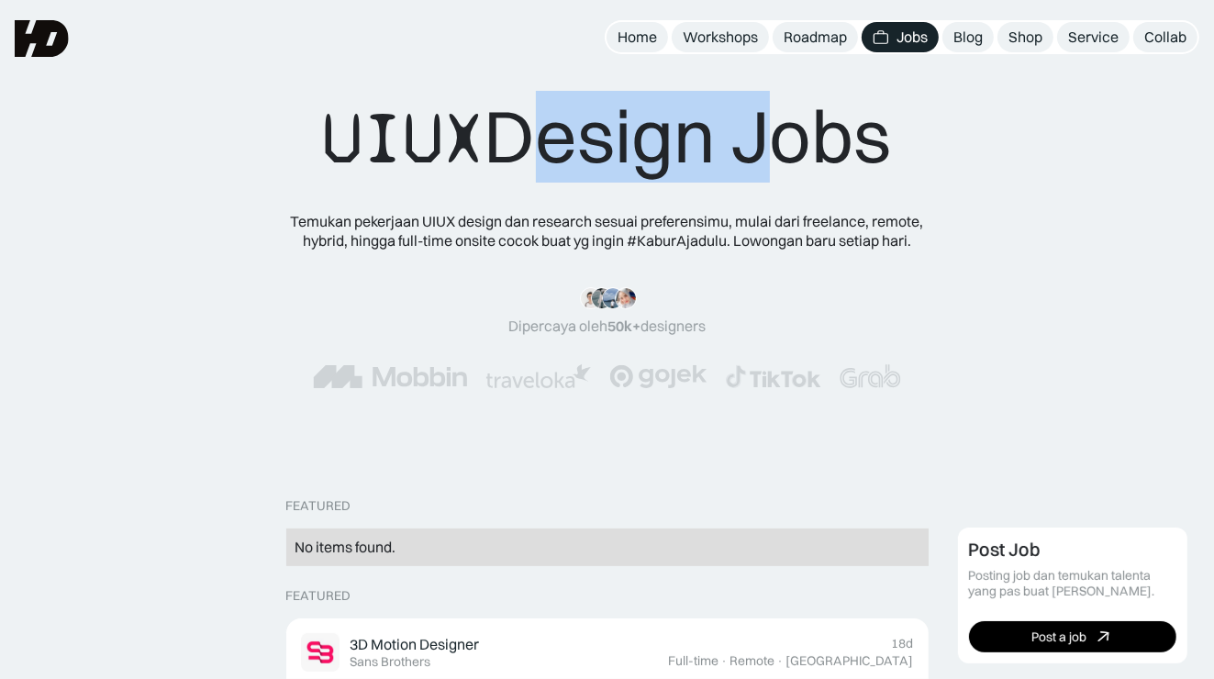
click at [610, 143] on div "UIUX Design Jobs" at bounding box center [607, 137] width 569 height 91
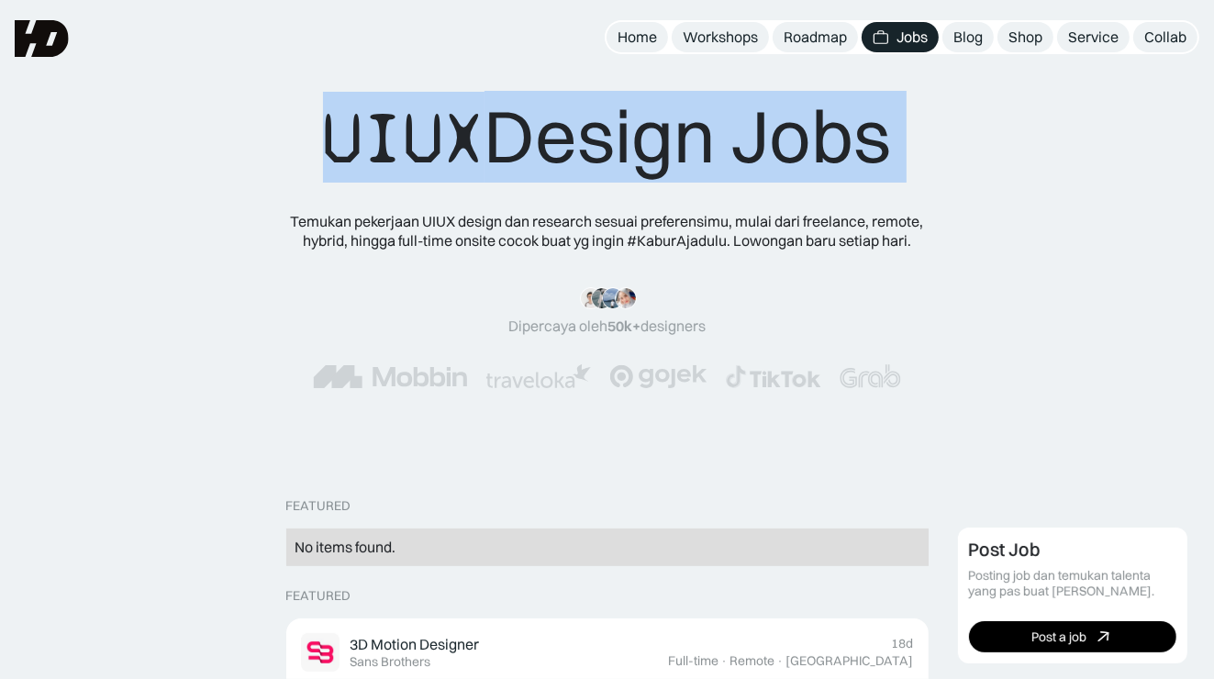
click at [610, 143] on div "UIUX Design Jobs" at bounding box center [607, 137] width 569 height 91
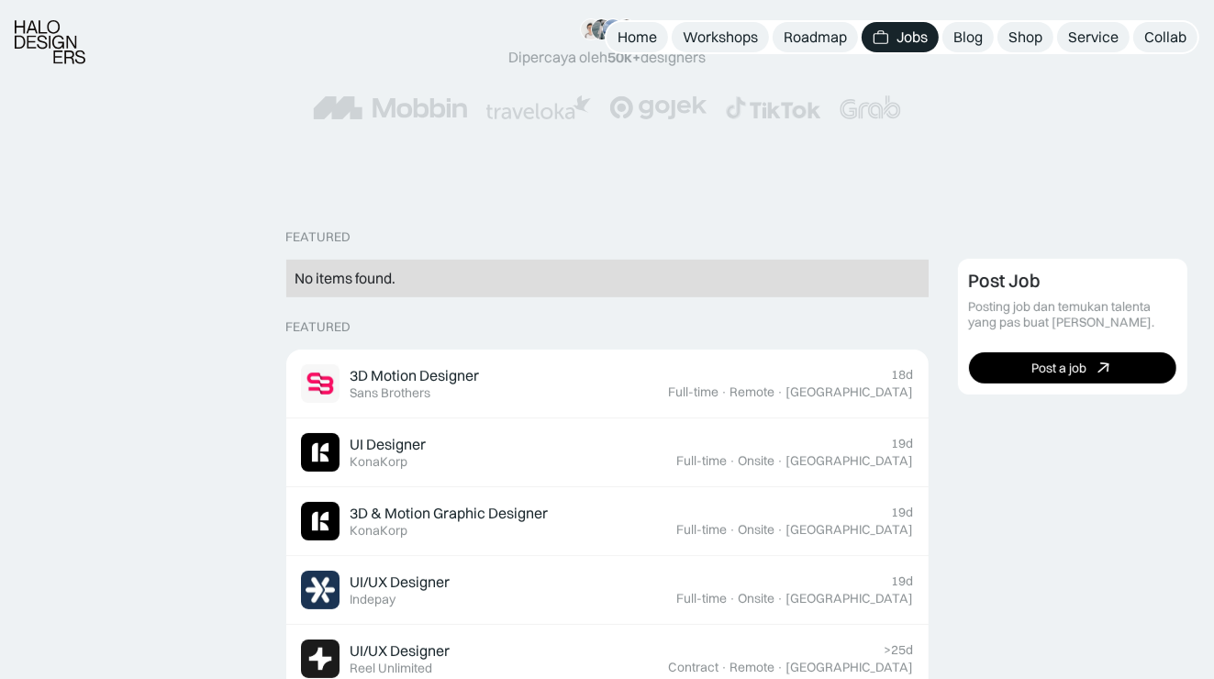
scroll to position [275, 0]
